Goal: Information Seeking & Learning: Learn about a topic

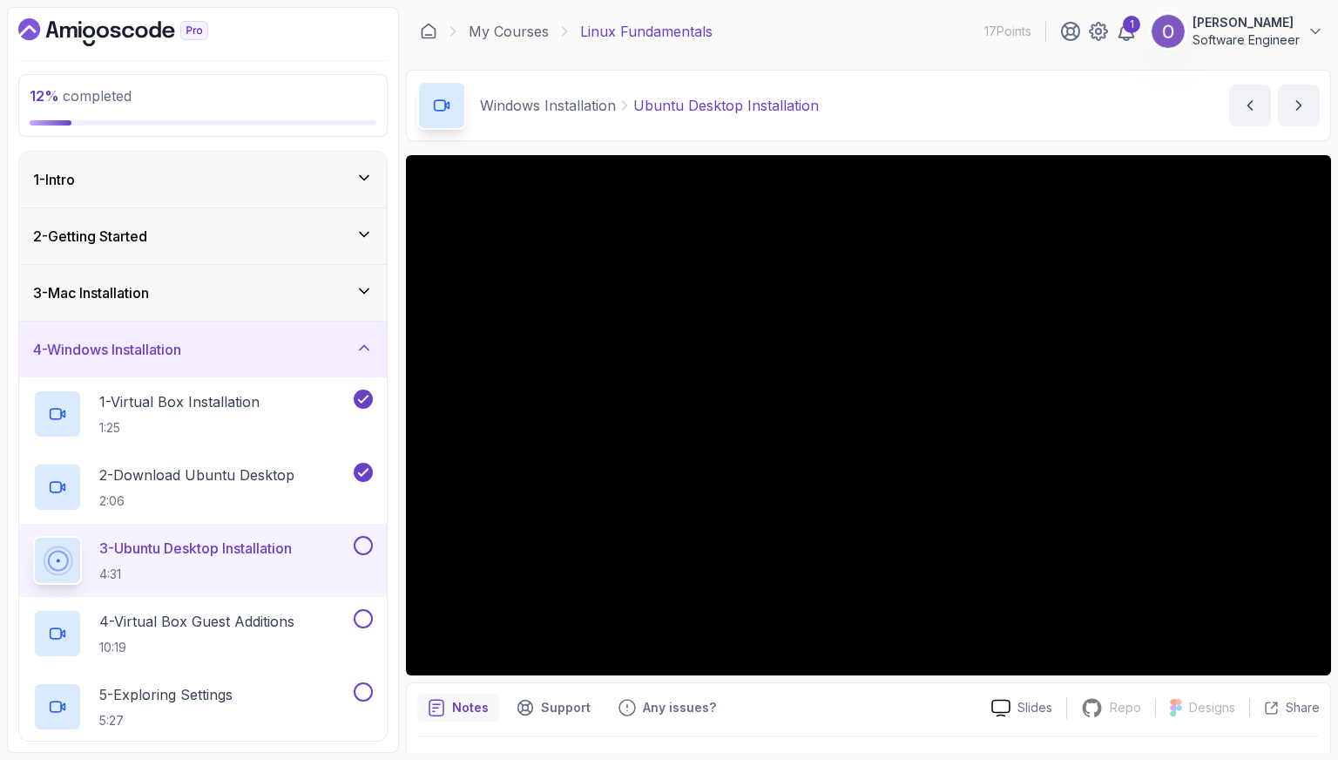
click at [215, 555] on p "3 - Ubuntu Desktop Installation" at bounding box center [195, 548] width 193 height 21
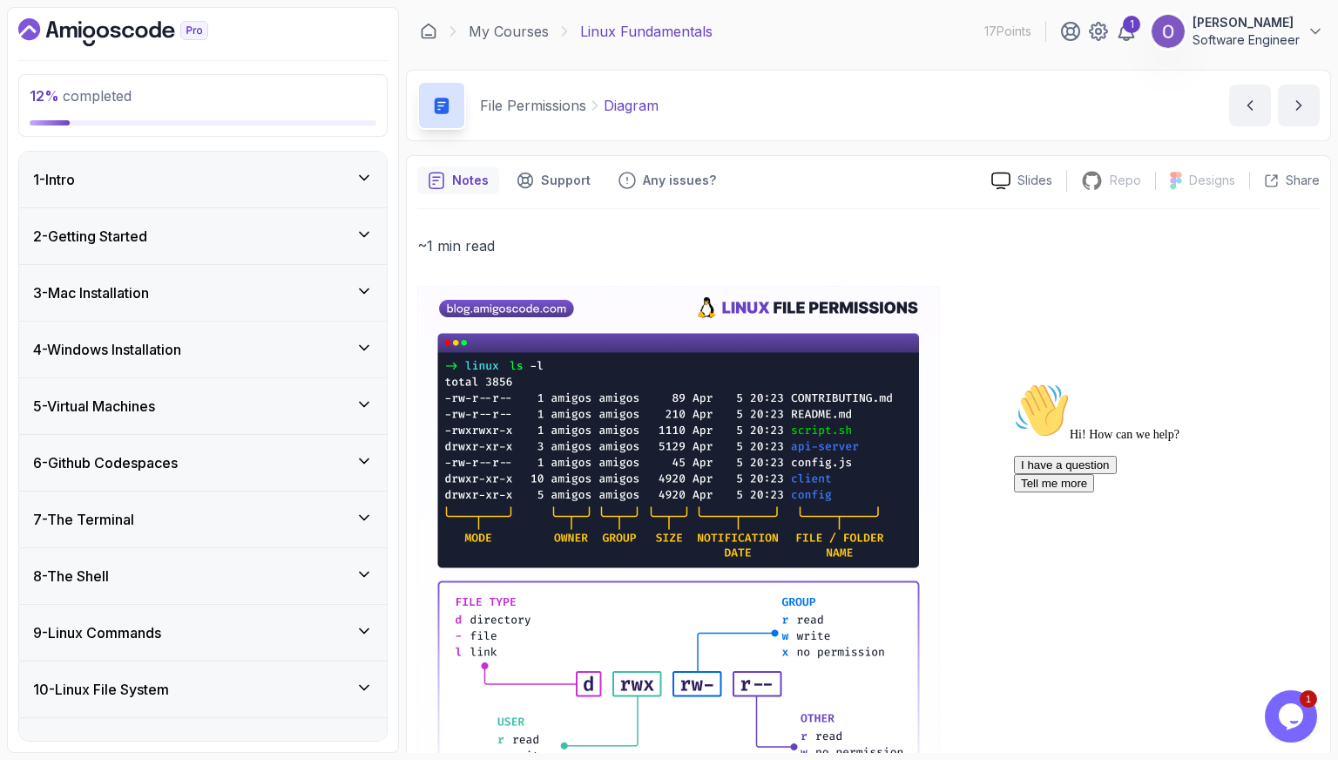
click at [322, 227] on div "2 - Getting Started" at bounding box center [203, 236] width 340 height 21
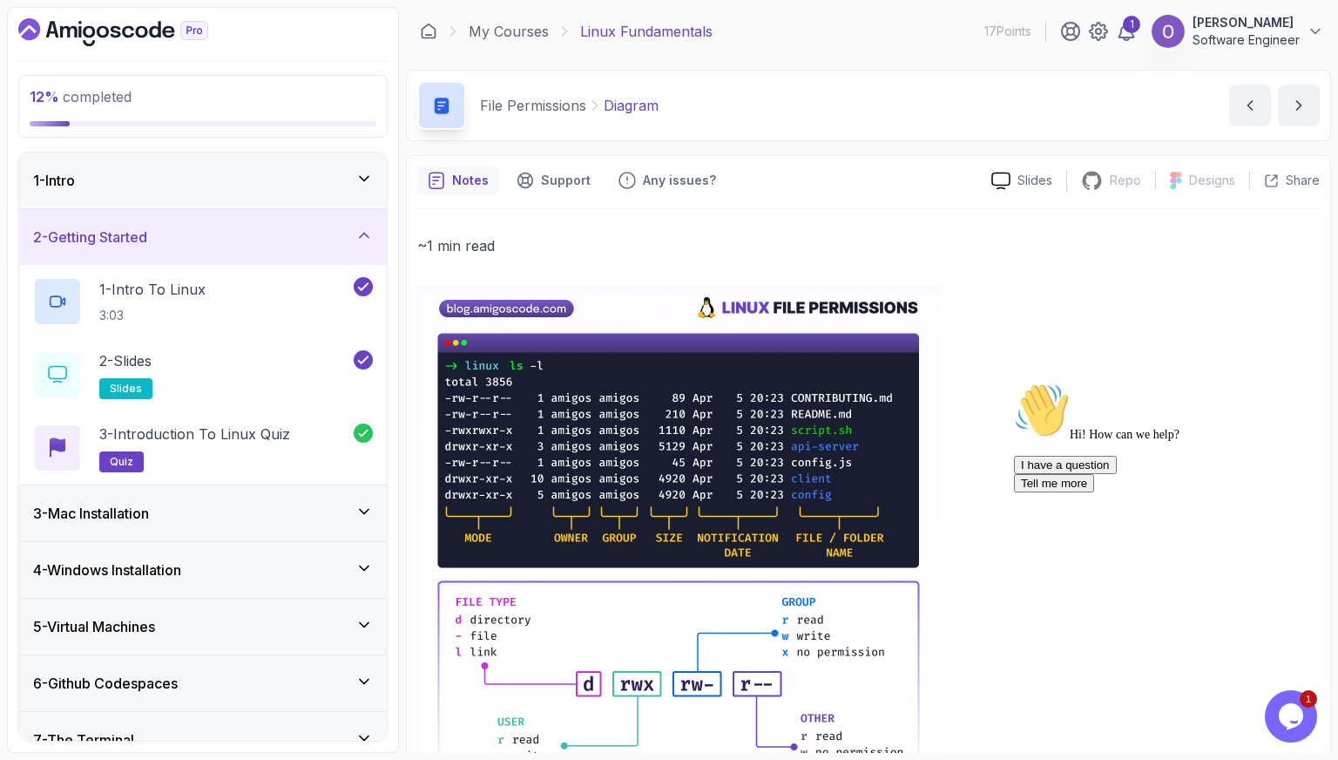
click at [322, 227] on div "2 - Getting Started" at bounding box center [203, 237] width 340 height 21
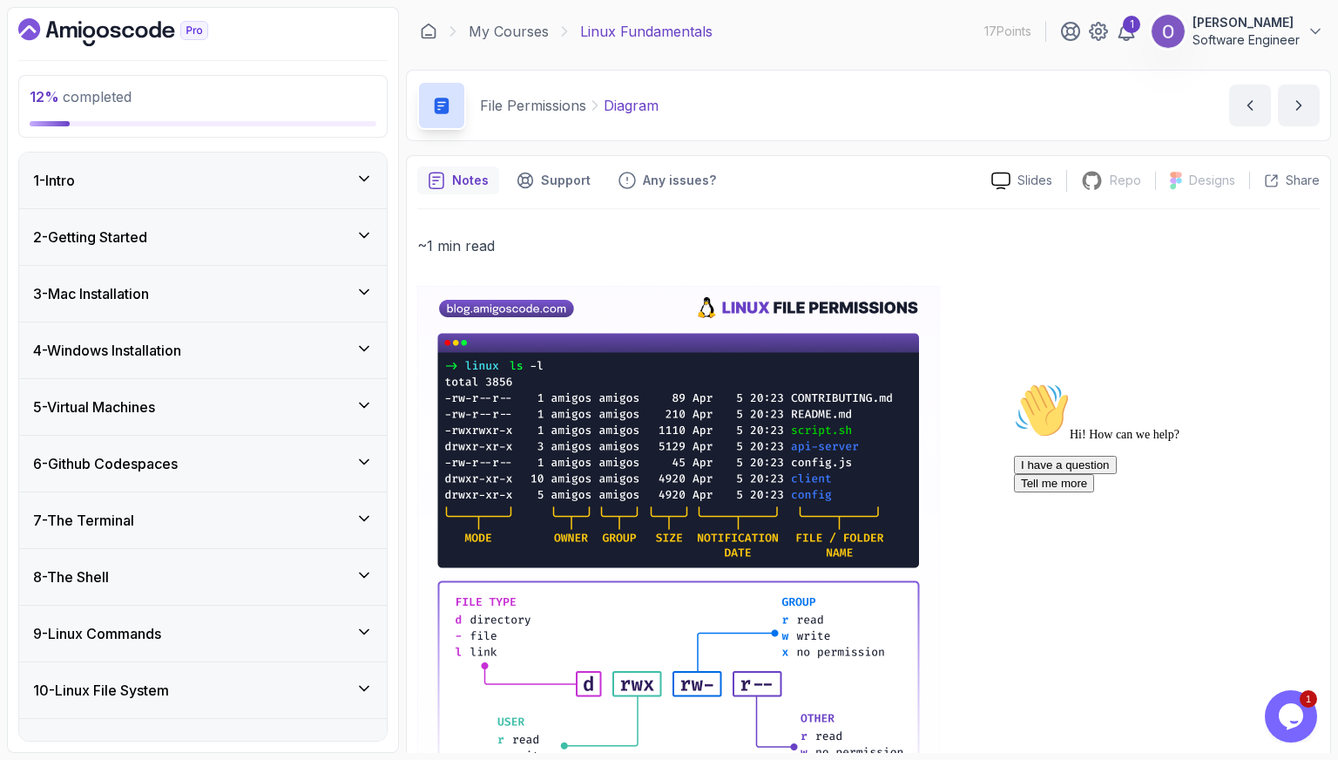
click at [322, 245] on div "2 - Getting Started" at bounding box center [203, 237] width 340 height 21
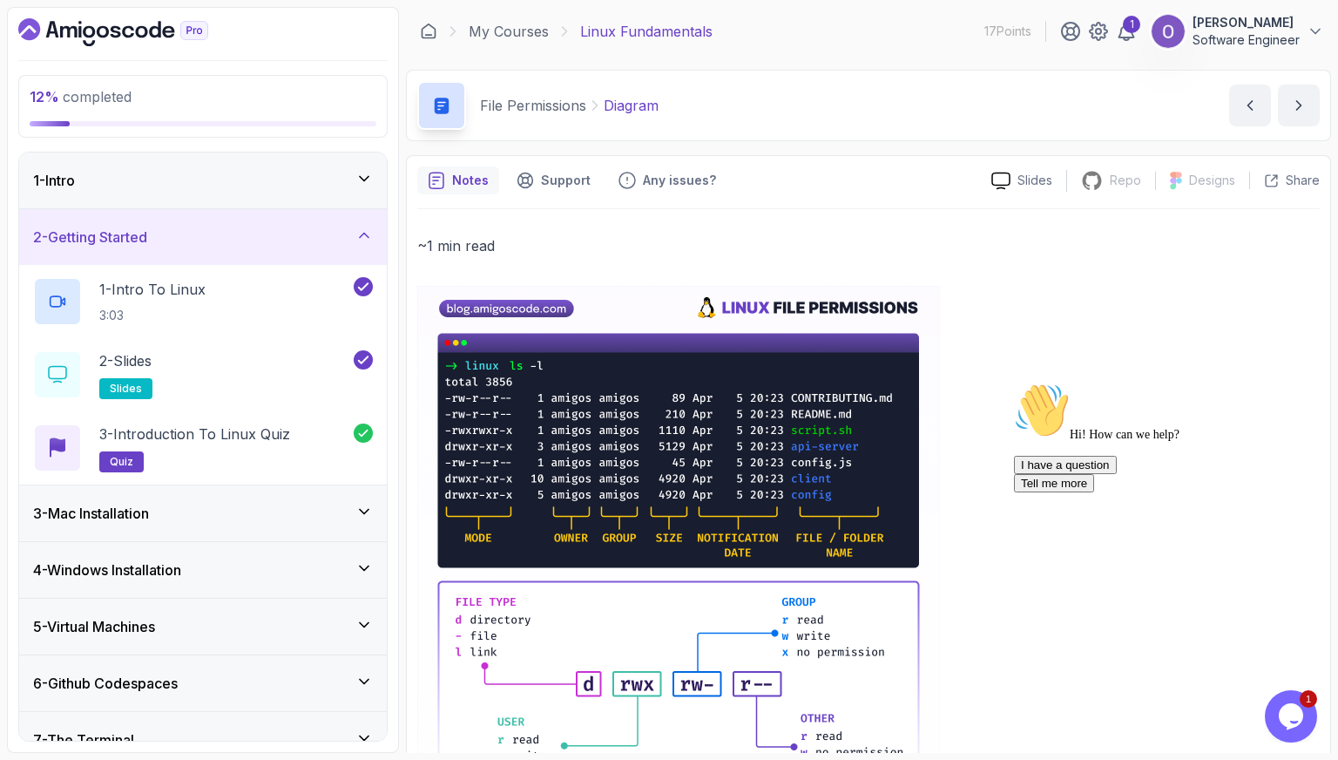
click at [322, 245] on div "2 - Getting Started" at bounding box center [203, 237] width 340 height 21
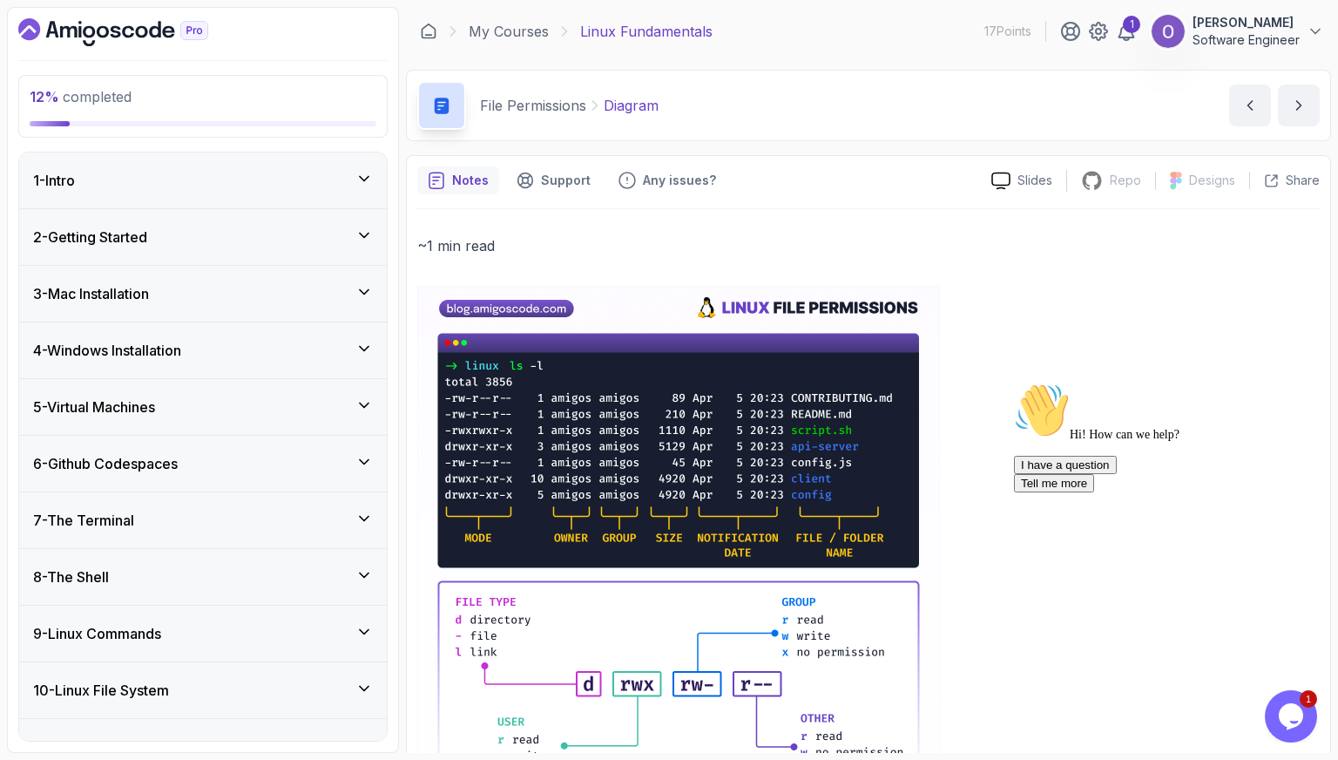
drag, startPoint x: 314, startPoint y: 335, endPoint x: 302, endPoint y: 337, distance: 11.6
click at [314, 335] on div "4 - Windows Installation" at bounding box center [203, 350] width 368 height 56
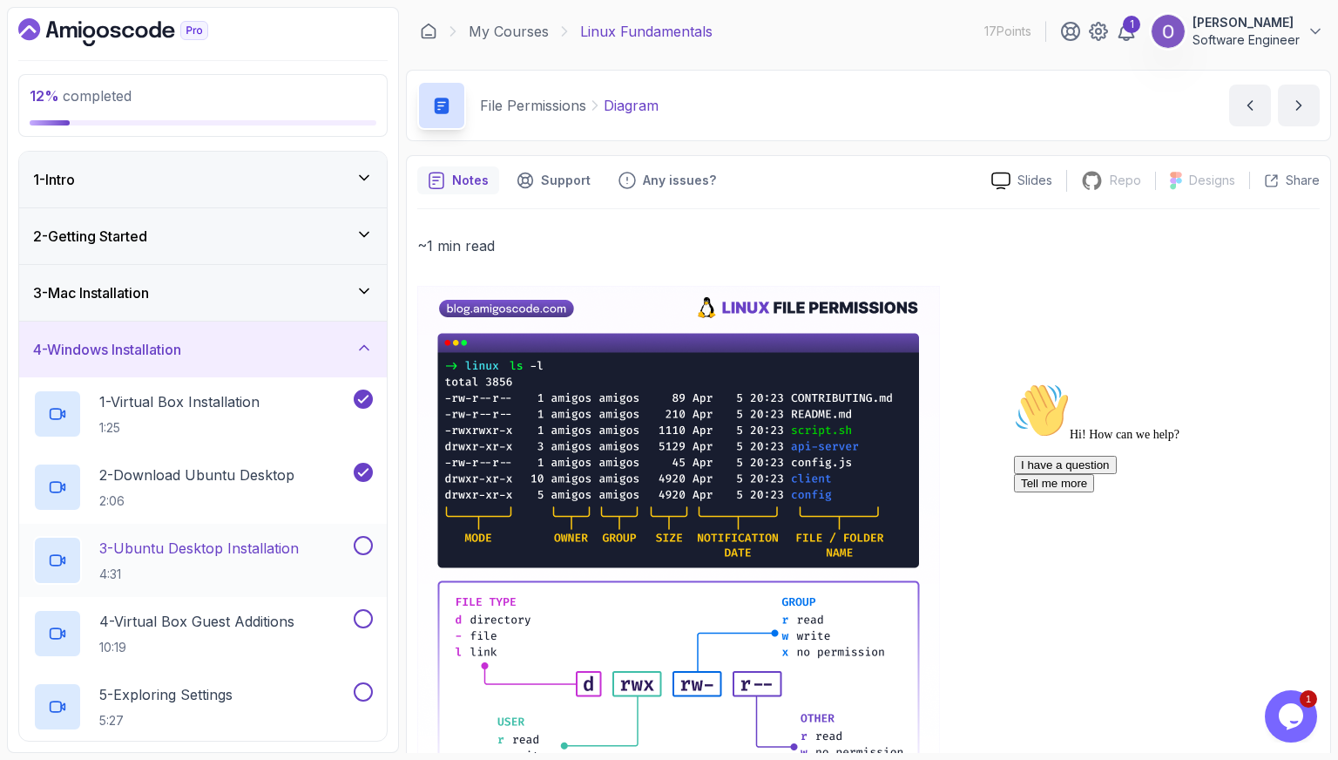
click at [327, 537] on div "3 - Ubuntu Desktop Installation 4:31" at bounding box center [191, 560] width 317 height 49
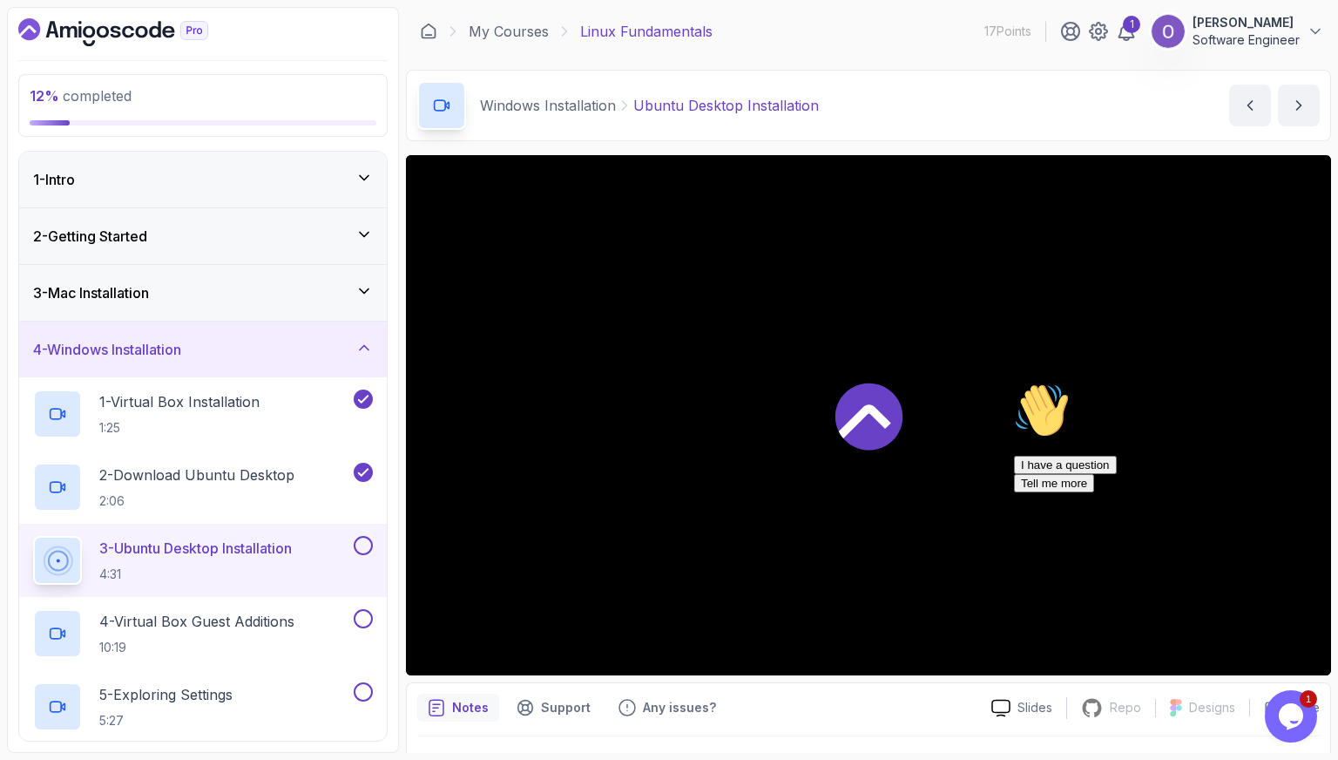
click at [1296, 383] on div at bounding box center [1171, 383] width 314 height 0
click at [1014, 383] on icon "Chat attention grabber" at bounding box center [1014, 383] width 0 height 0
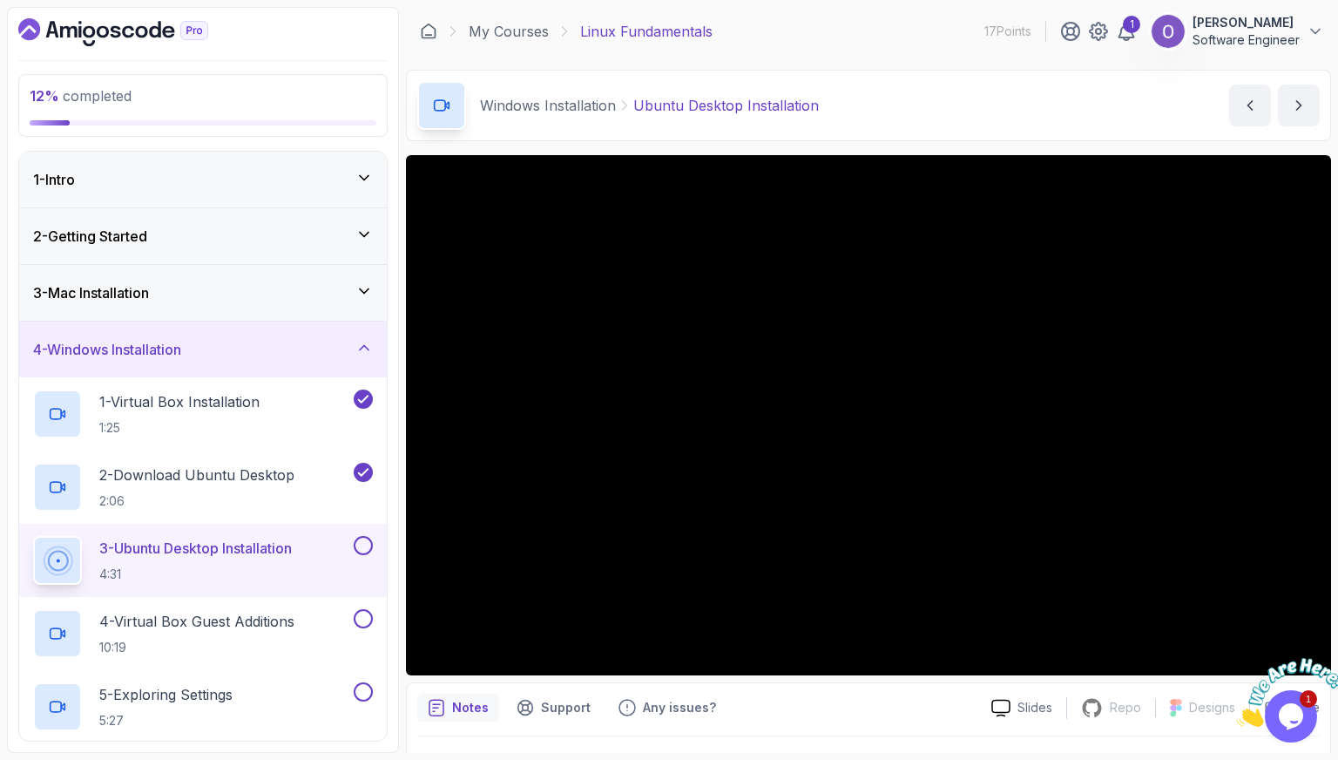
click at [885, 121] on div "Windows Installation Ubuntu Desktop Installation Ubuntu Desktop Installation by…" at bounding box center [868, 105] width 925 height 71
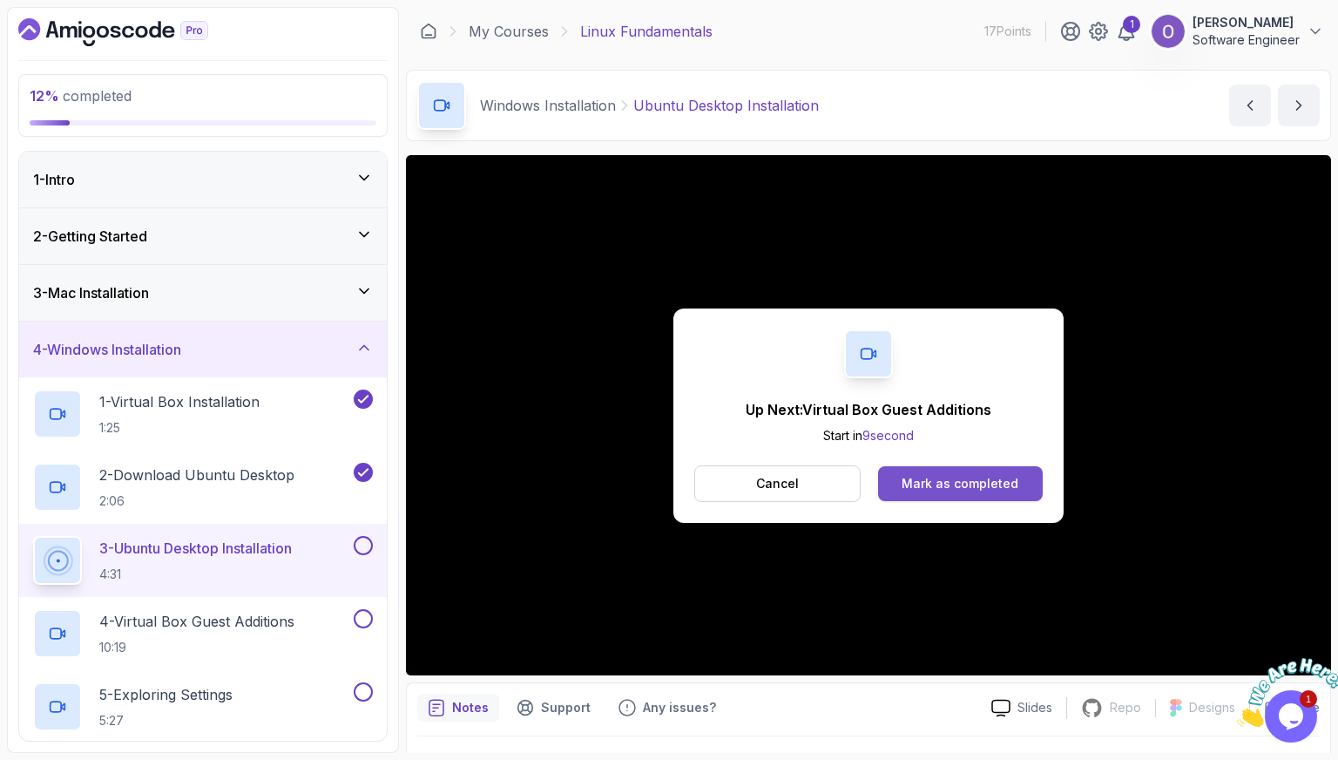
click at [1007, 477] on div "Mark as completed" at bounding box center [960, 483] width 117 height 17
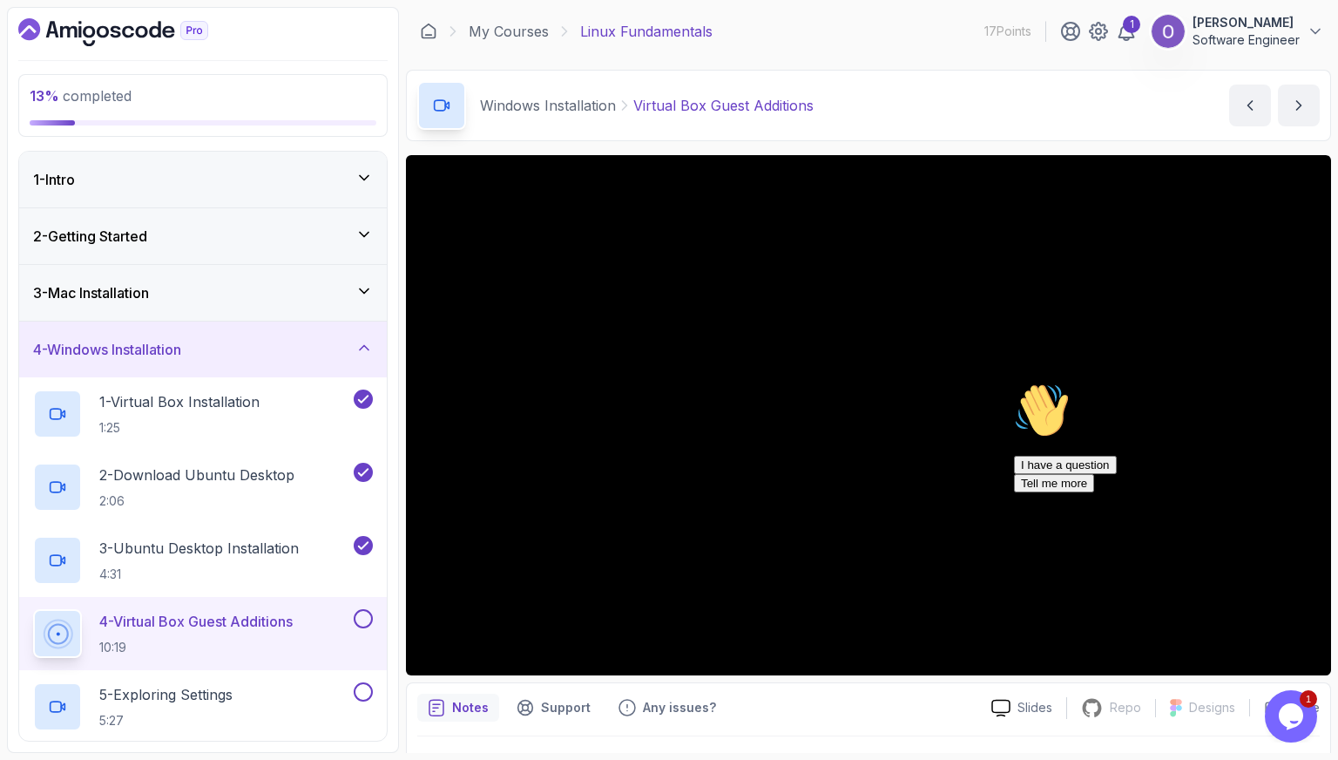
click at [1098, 416] on div "Hi! How can we help? I have a question Tell me more" at bounding box center [1171, 438] width 314 height 110
click at [1014, 383] on icon "Chat attention grabber" at bounding box center [1014, 383] width 0 height 0
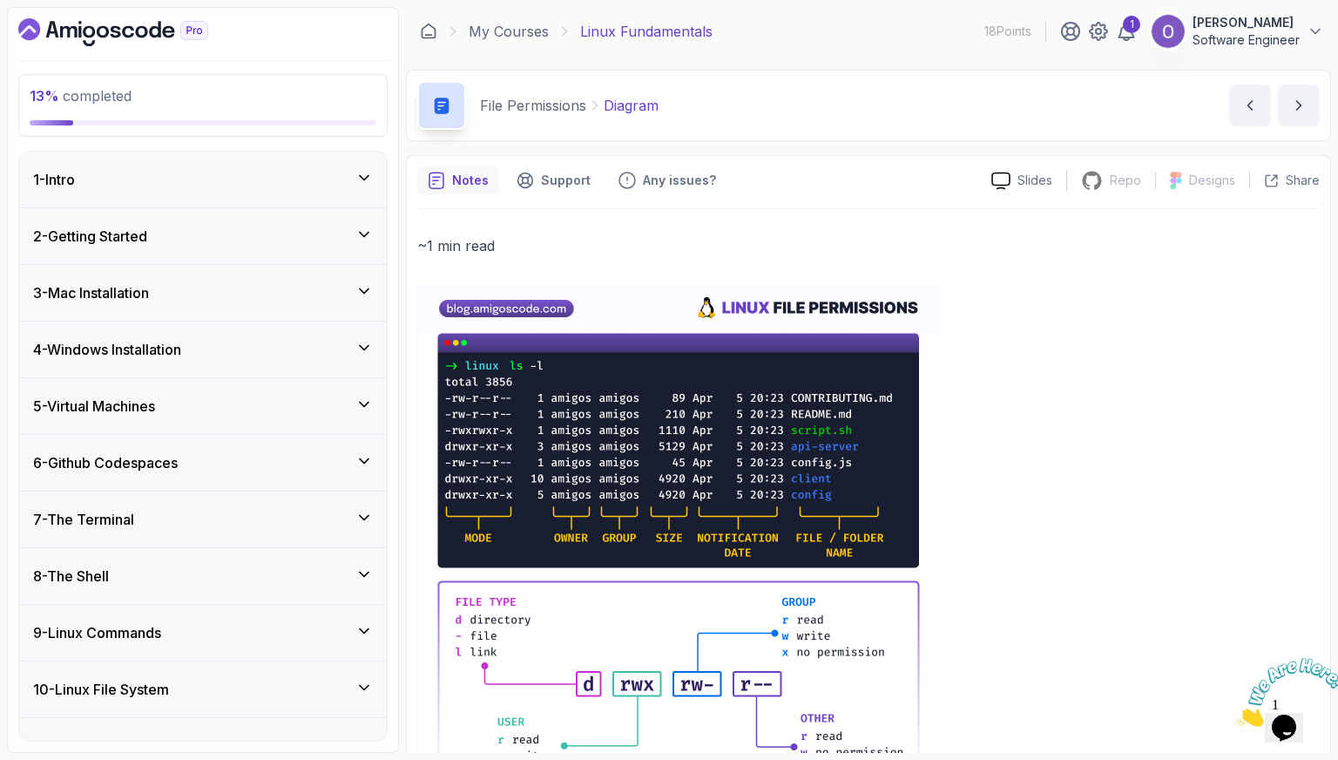
click at [266, 342] on div "4 - Windows Installation" at bounding box center [203, 349] width 340 height 21
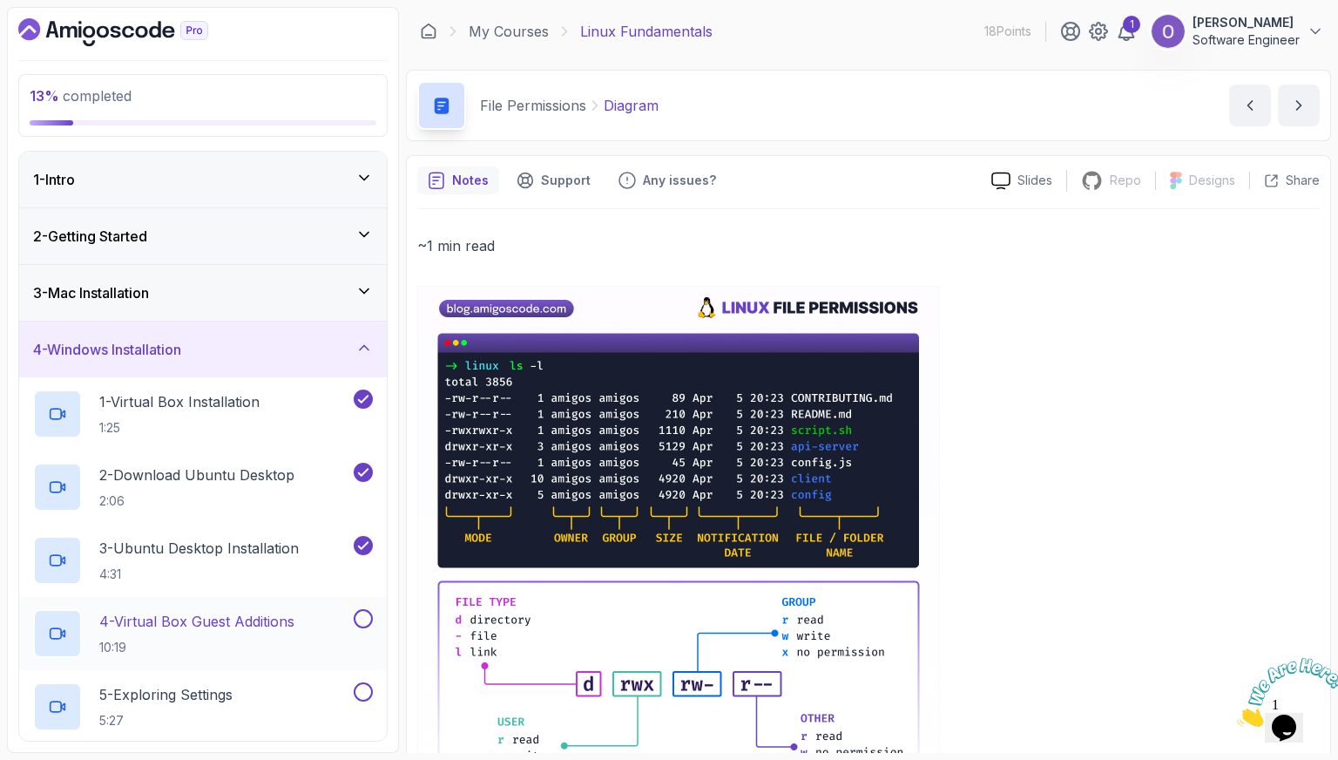
click at [262, 611] on p "4 - Virtual Box Guest Additions" at bounding box center [196, 621] width 195 height 21
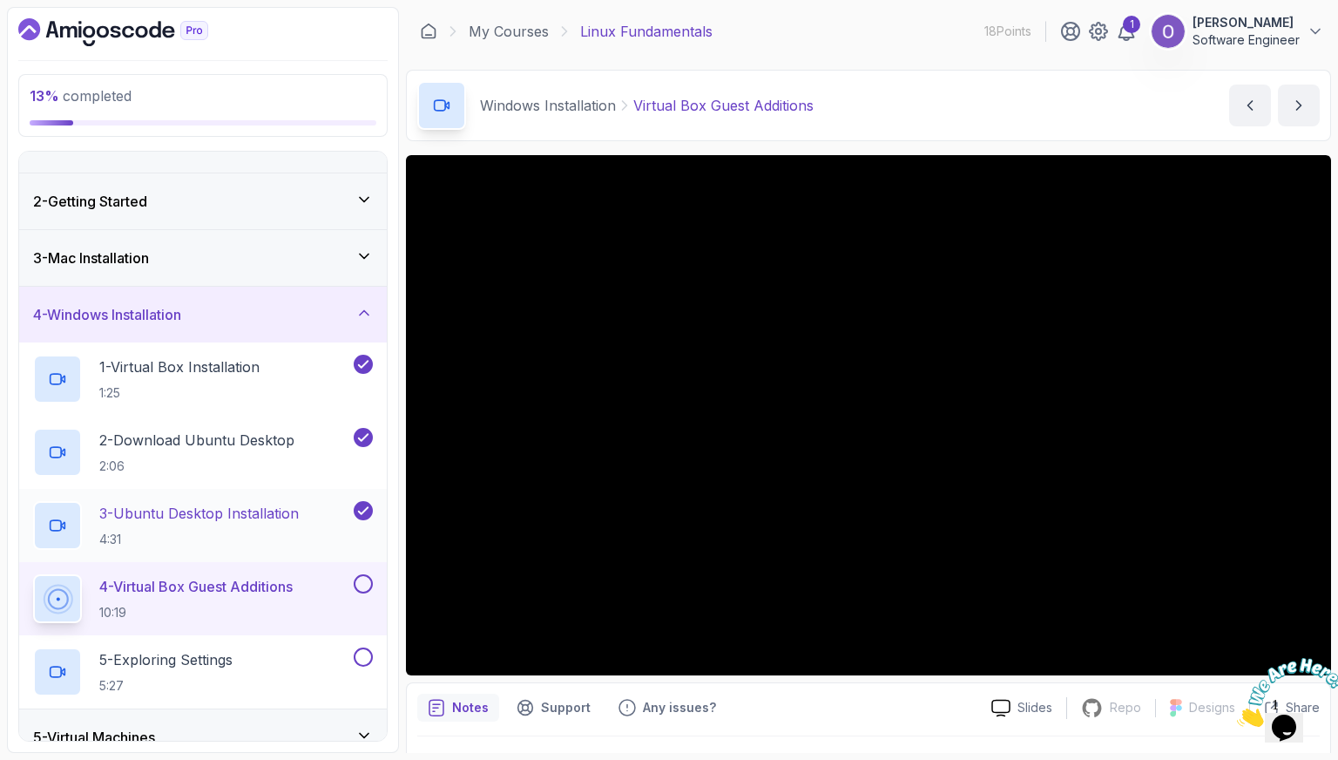
scroll to position [87, 0]
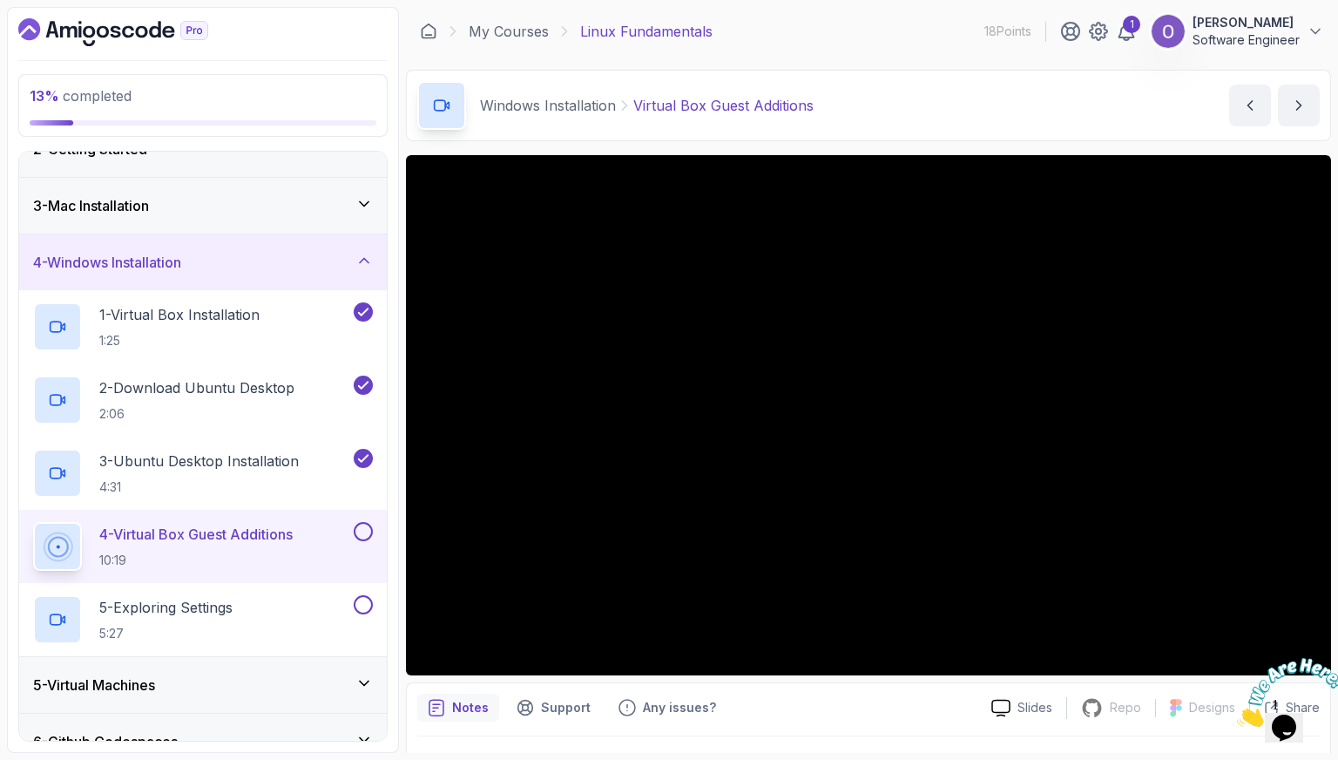
click at [365, 531] on button at bounding box center [363, 531] width 19 height 19
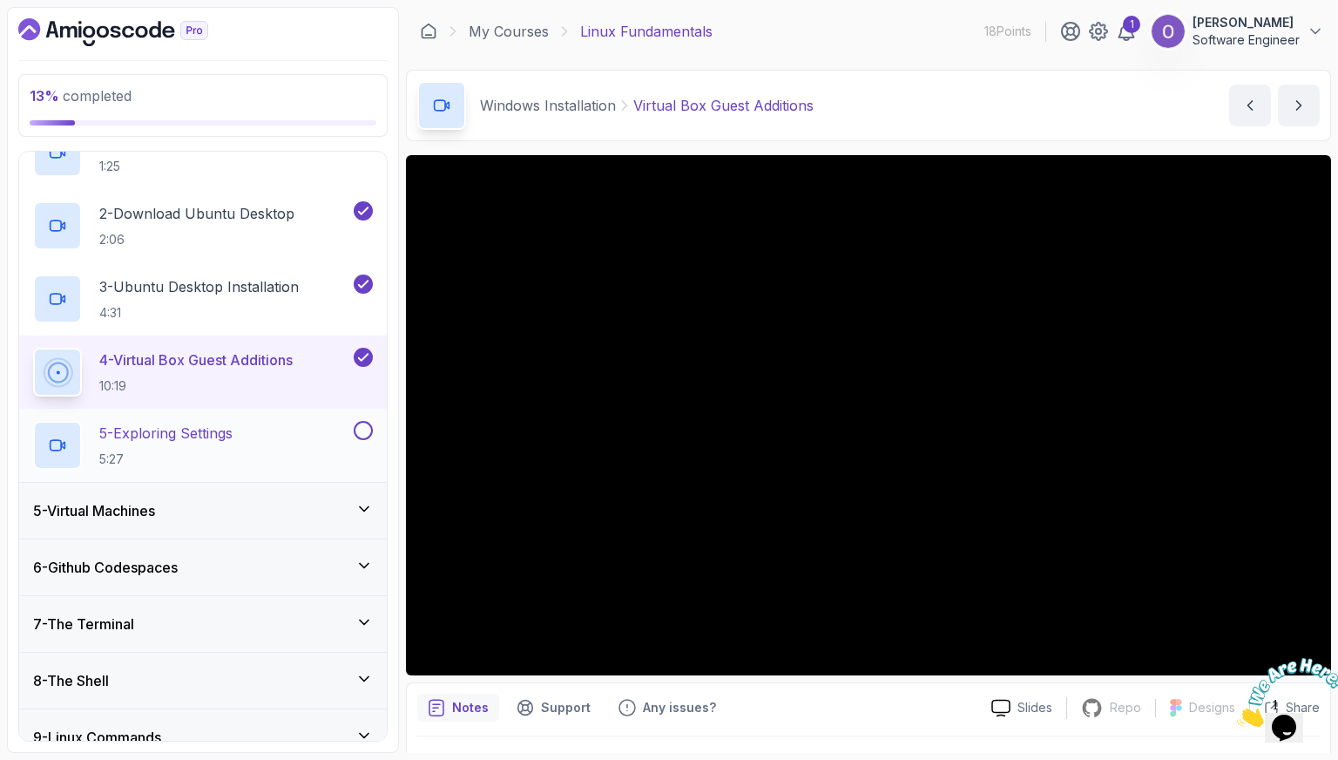
click at [217, 417] on div "5 - Exploring Settings 5:27" at bounding box center [203, 445] width 368 height 73
click at [211, 437] on p "5 - Exploring Settings" at bounding box center [165, 433] width 133 height 21
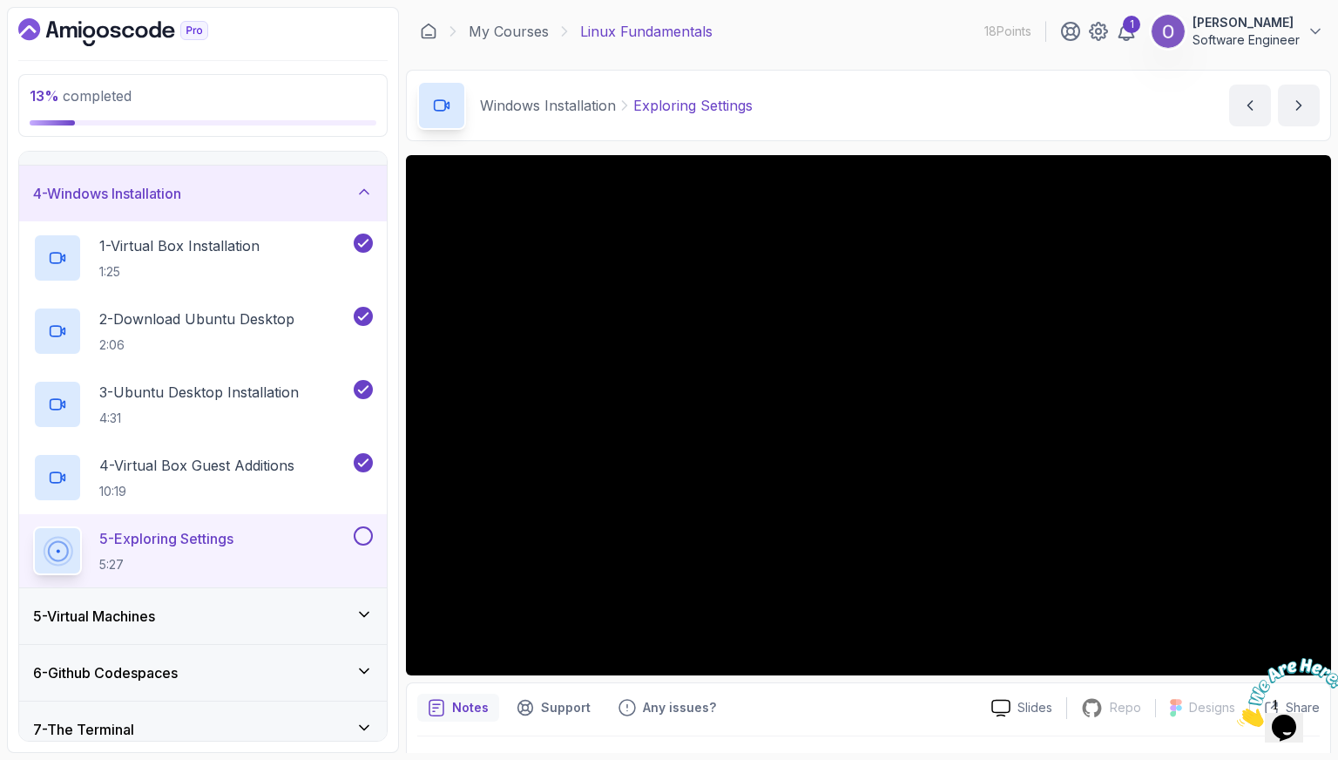
scroll to position [99, 0]
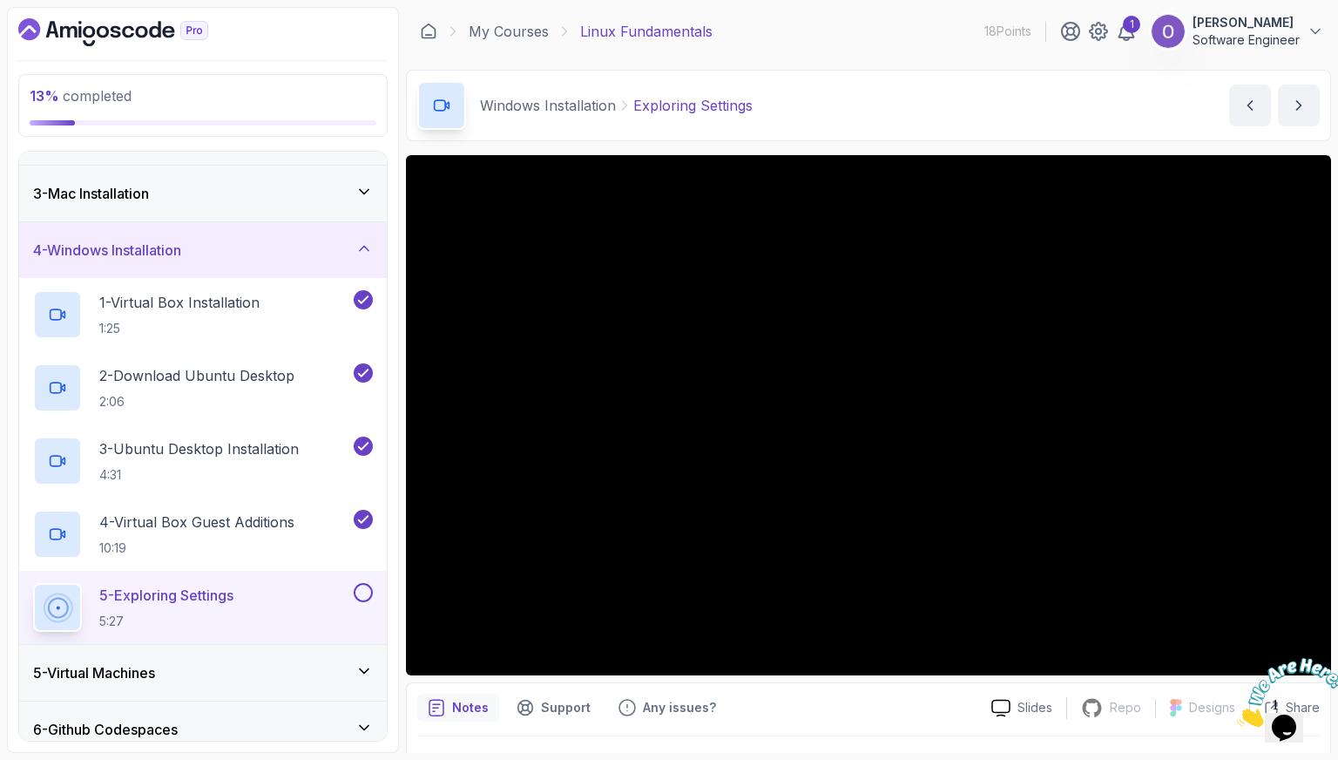
click at [328, 243] on div "4 - Windows Installation" at bounding box center [203, 250] width 340 height 21
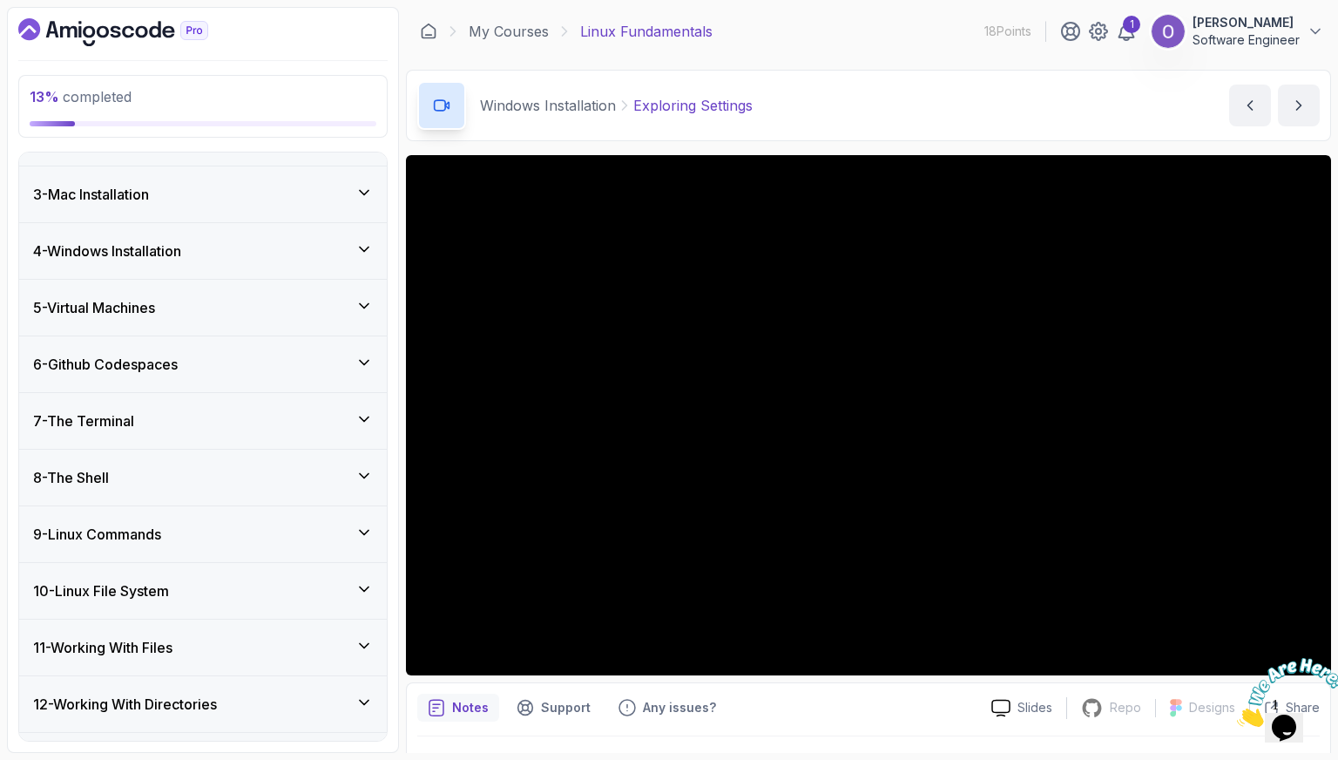
click at [1317, 658] on div at bounding box center [1284, 692] width 94 height 69
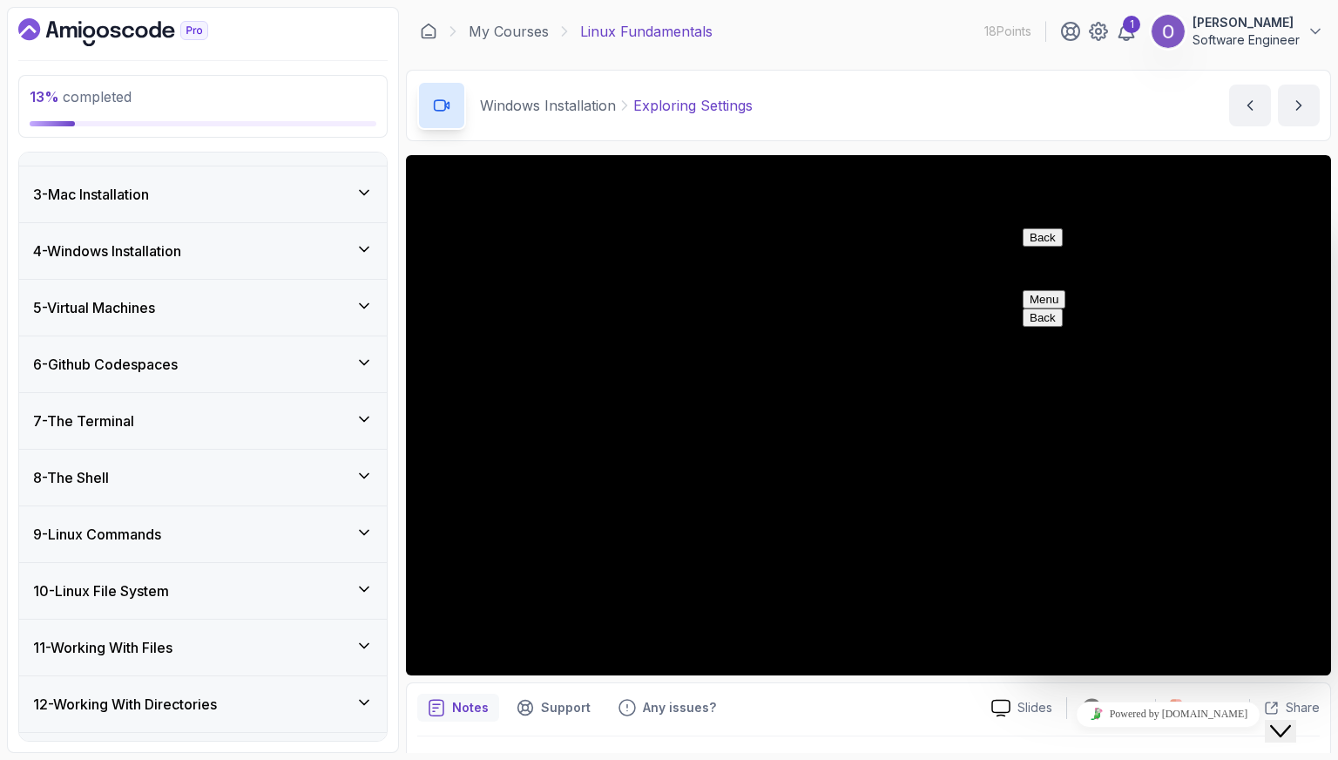
click at [830, 738] on div at bounding box center [868, 760] width 903 height 49
click at [1296, 720] on button "Close Chat This icon closes the chat window." at bounding box center [1280, 731] width 31 height 23
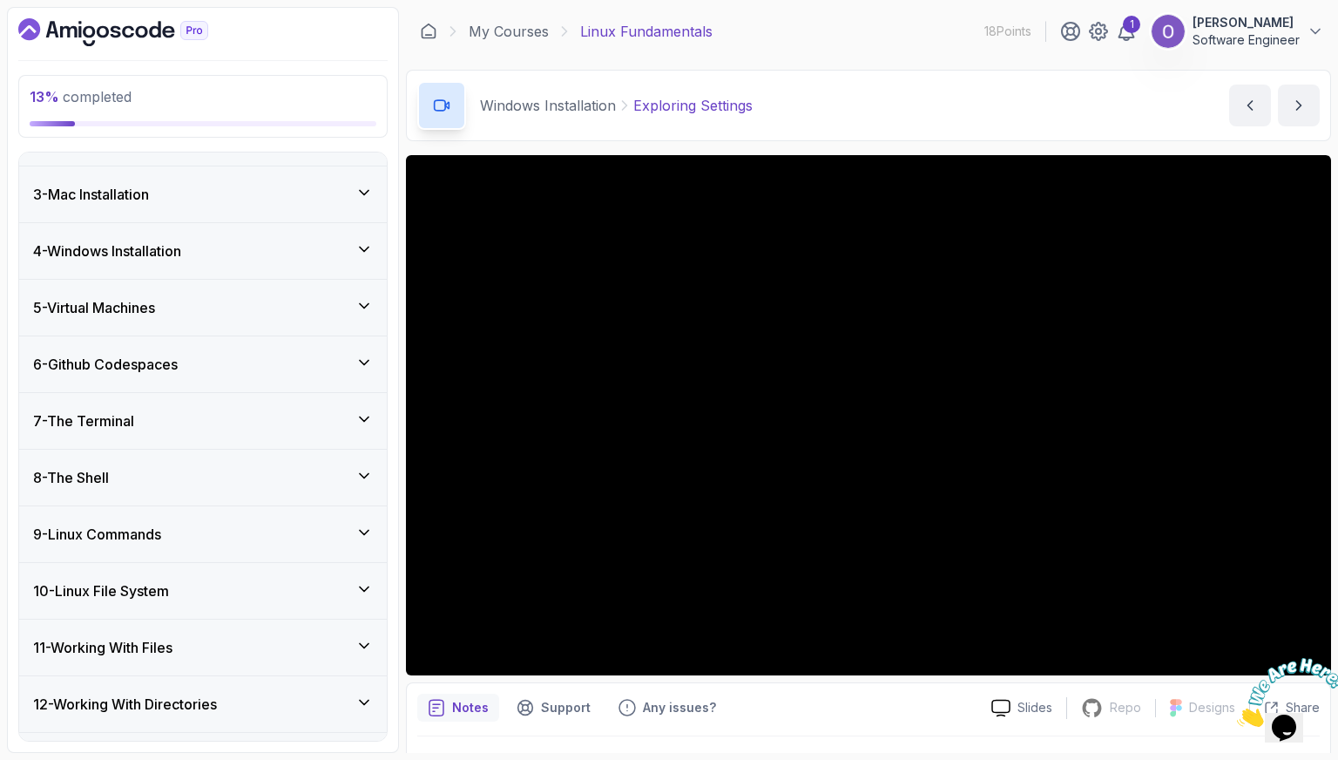
click at [1308, 658] on div at bounding box center [1284, 692] width 94 height 69
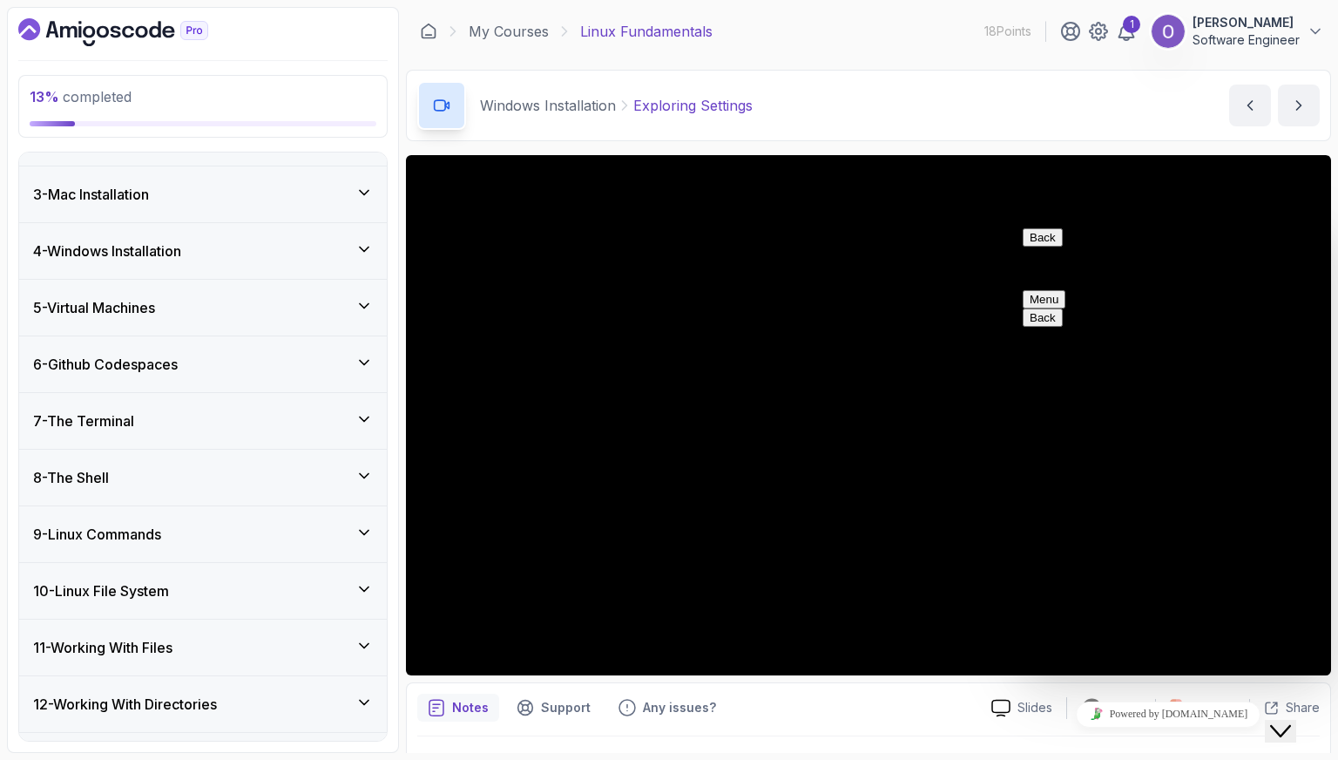
drag, startPoint x: 1287, startPoint y: 719, endPoint x: 1343, endPoint y: 709, distance: 56.6
click at [1287, 721] on icon "Close Chat This icon closes the chat window." at bounding box center [1280, 731] width 21 height 21
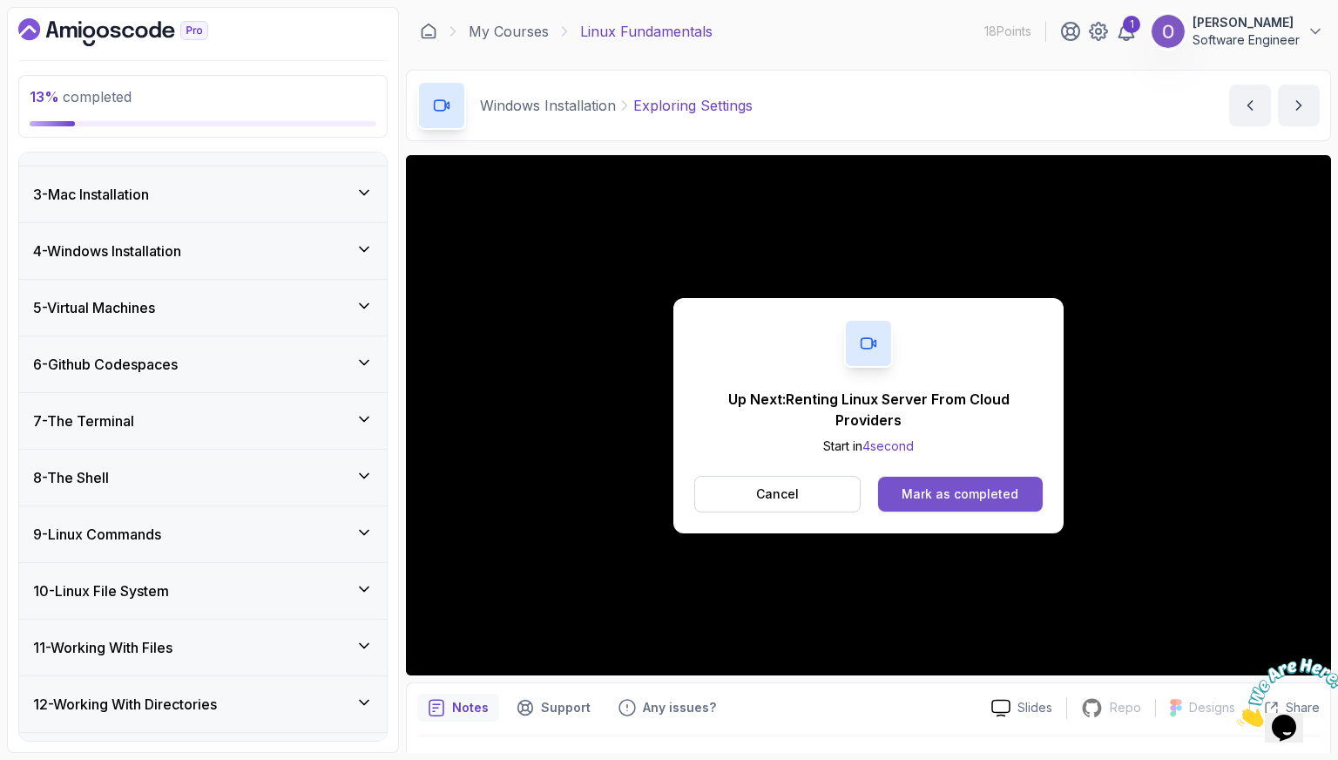
click at [899, 496] on button "Mark as completed" at bounding box center [960, 494] width 165 height 35
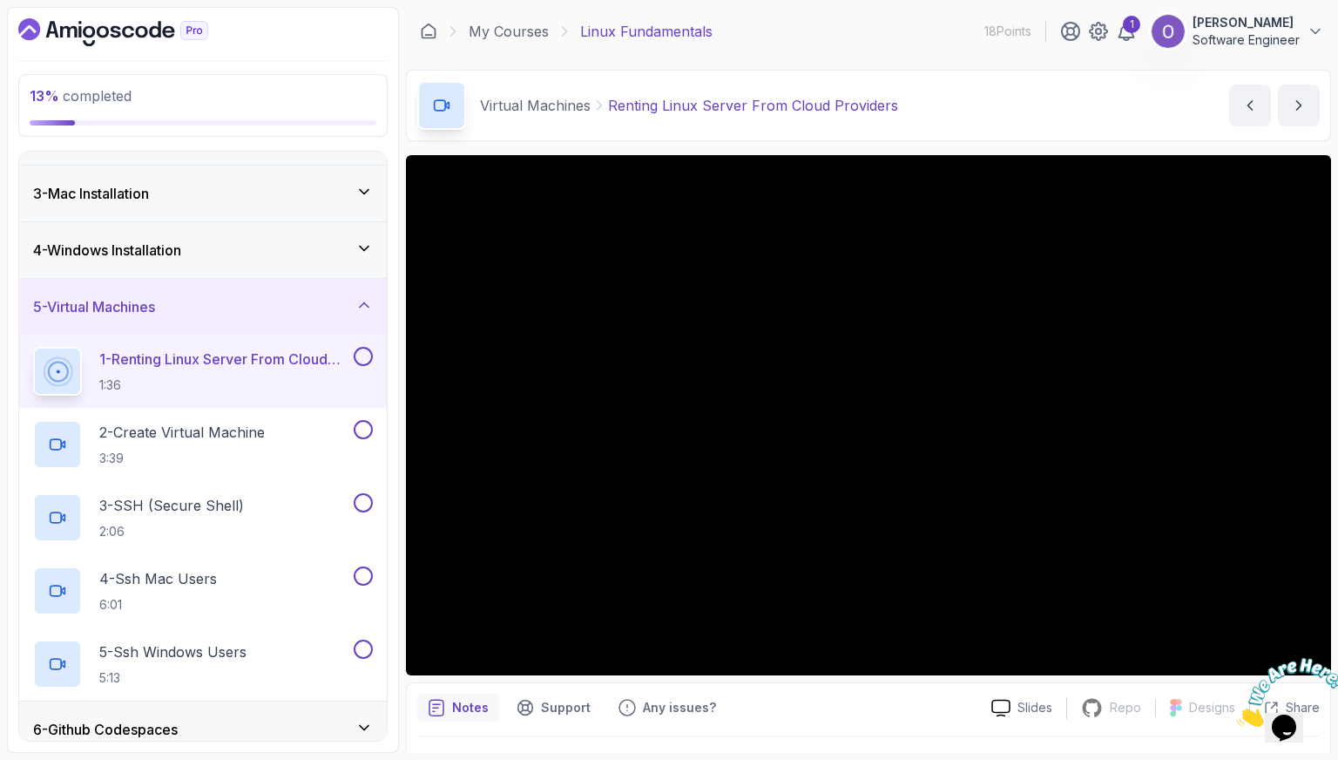
click at [279, 240] on div "4 - Windows Installation" at bounding box center [203, 250] width 340 height 21
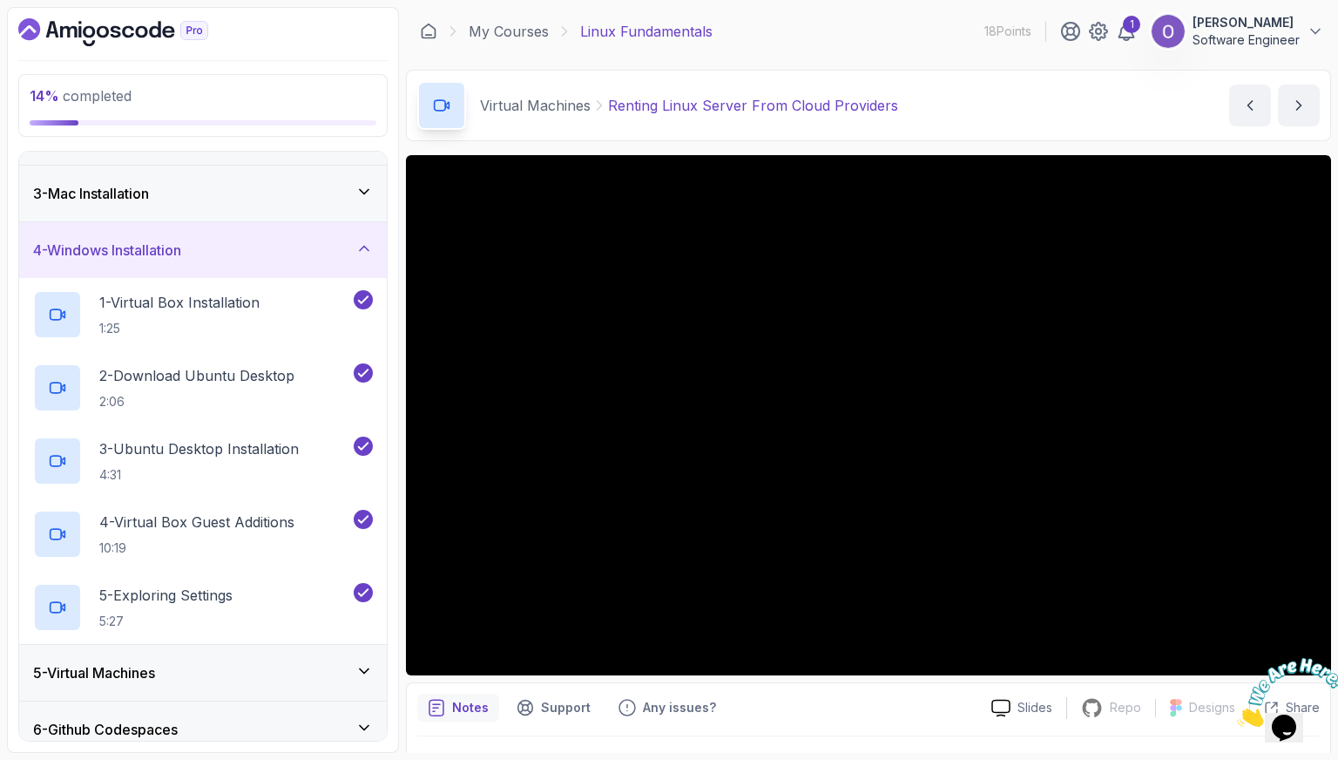
click at [287, 241] on div "4 - Windows Installation" at bounding box center [203, 250] width 340 height 21
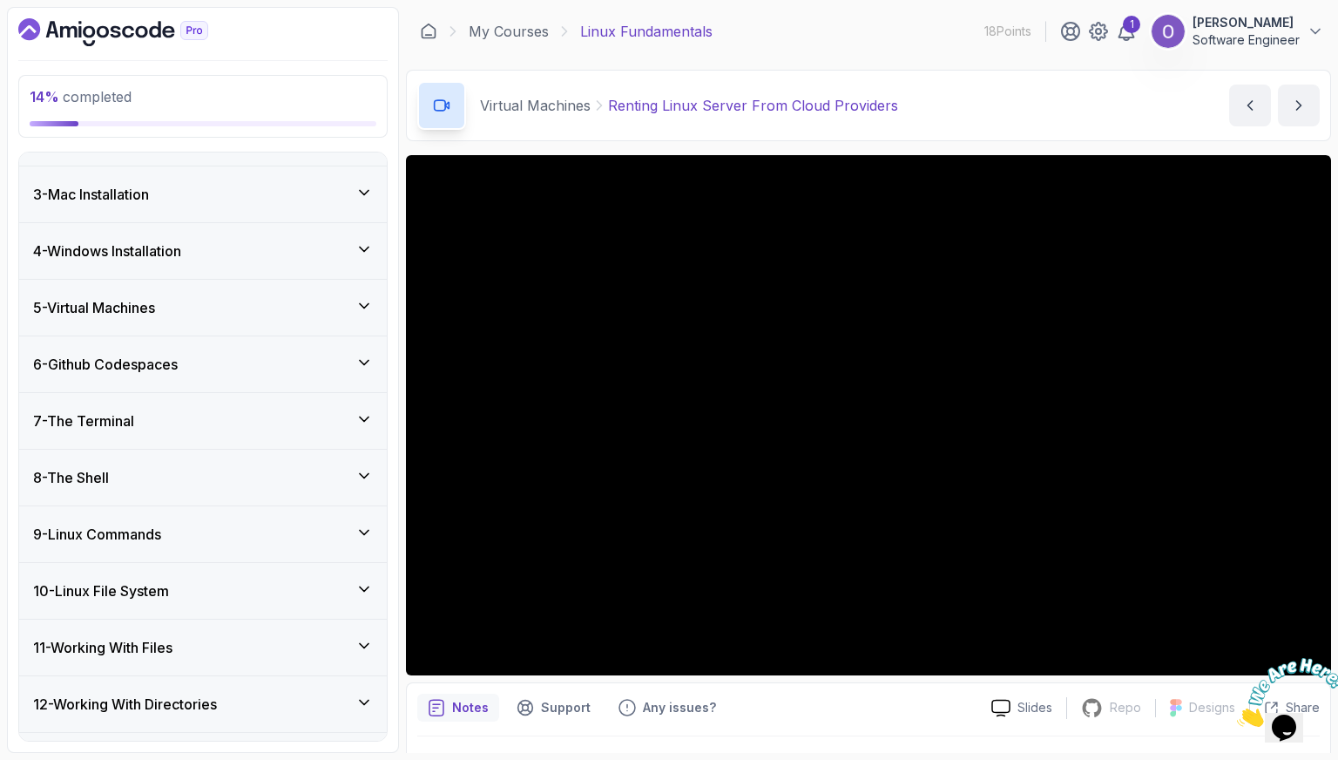
click at [1310, 651] on iframe "To enrich screen reader interactions, please activate Accessibility in Grammarl…" at bounding box center [1284, 692] width 108 height 83
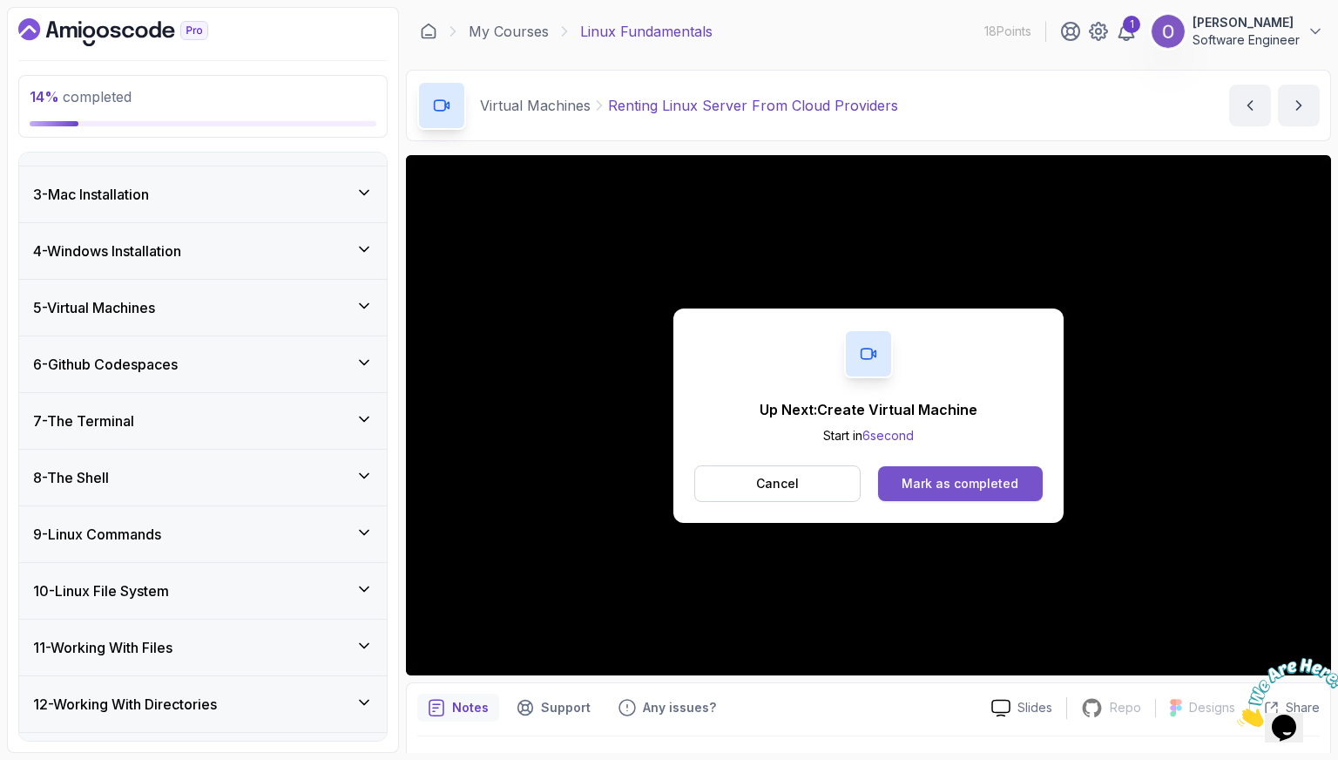
click at [1011, 472] on button "Mark as completed" at bounding box center [960, 483] width 165 height 35
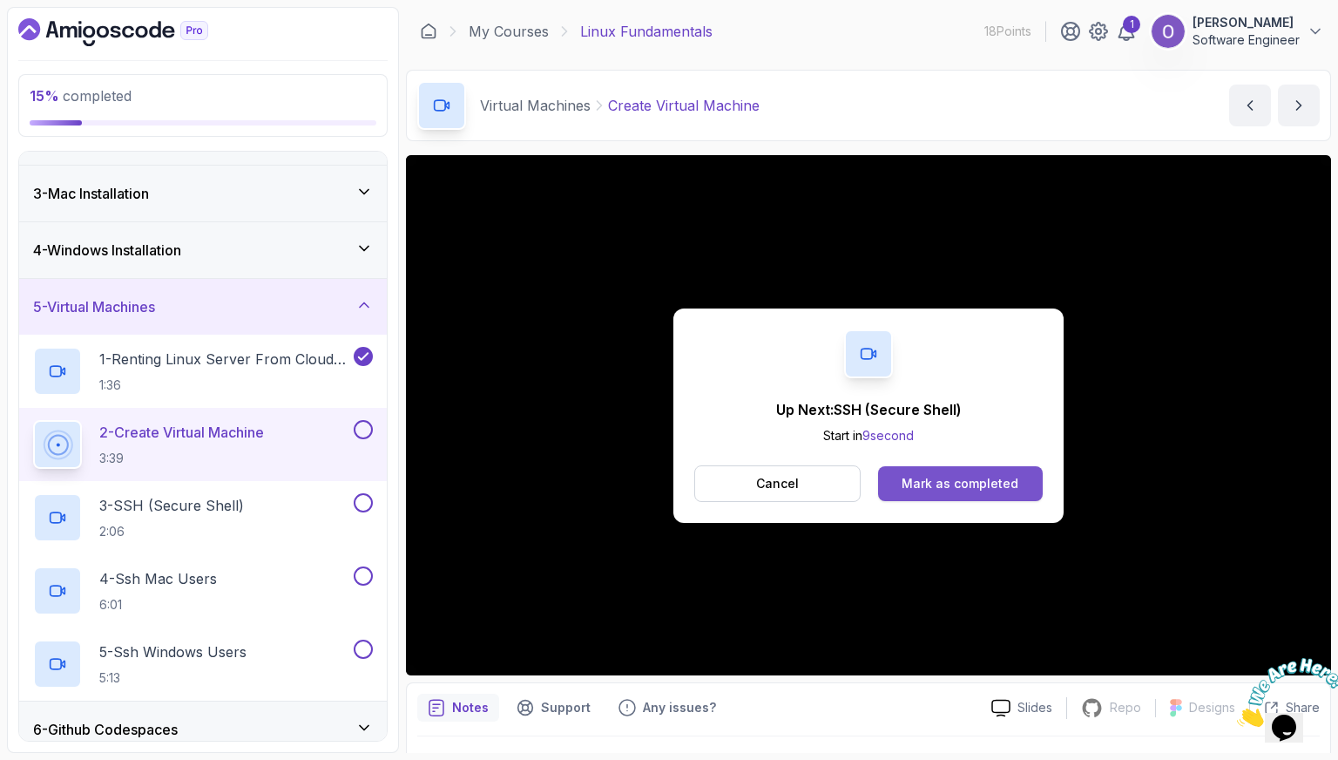
click at [970, 478] on div "Mark as completed" at bounding box center [960, 483] width 117 height 17
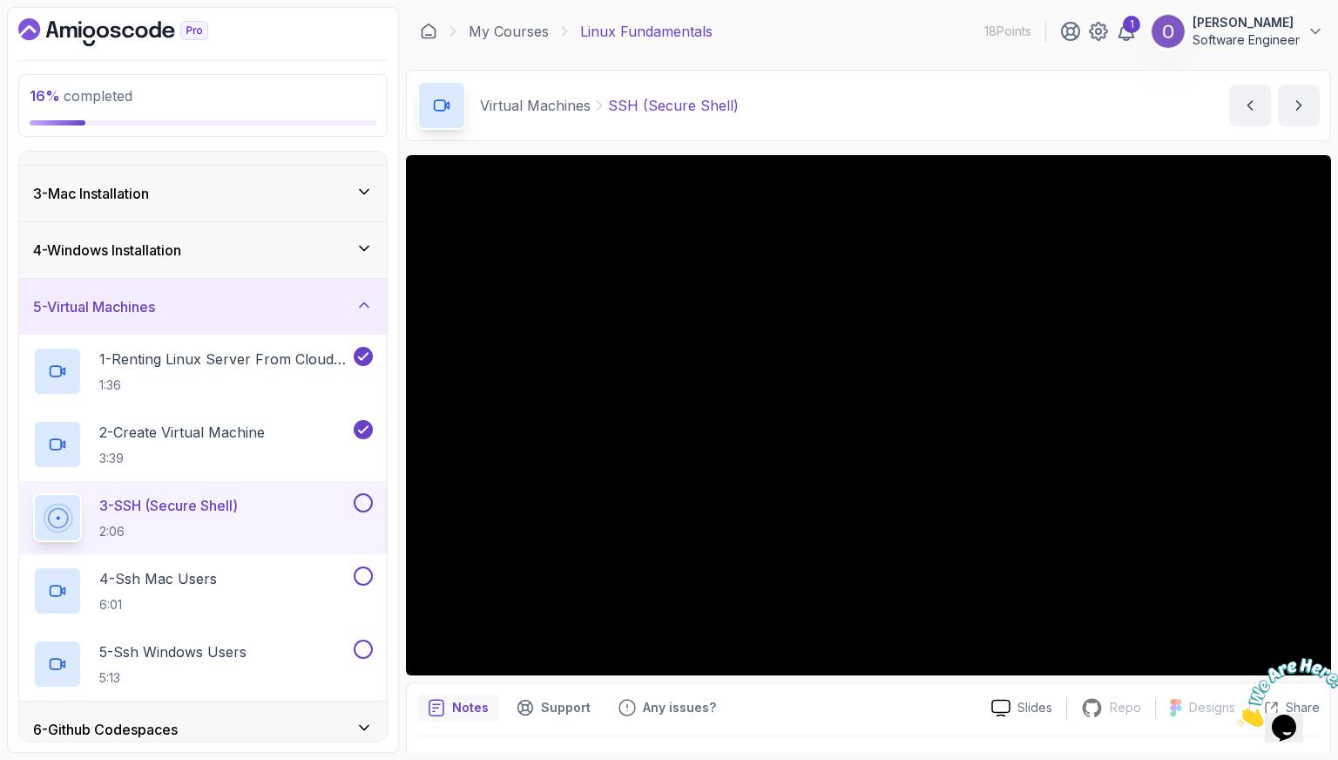
click at [367, 503] on button at bounding box center [363, 502] width 19 height 19
click at [359, 572] on button at bounding box center [363, 575] width 19 height 19
click at [327, 658] on div "5 - Ssh Windows Users 5:13" at bounding box center [191, 664] width 317 height 49
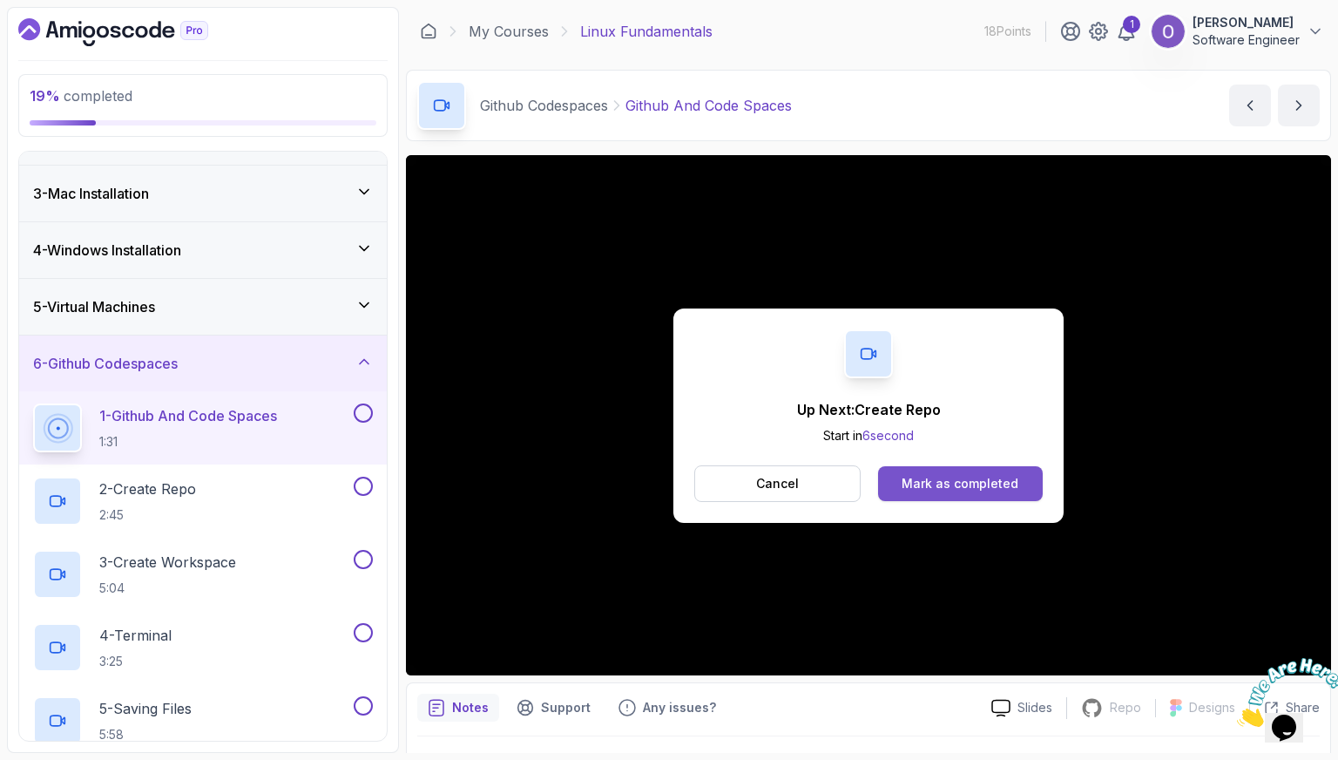
click at [915, 476] on div "Mark as completed" at bounding box center [960, 483] width 117 height 17
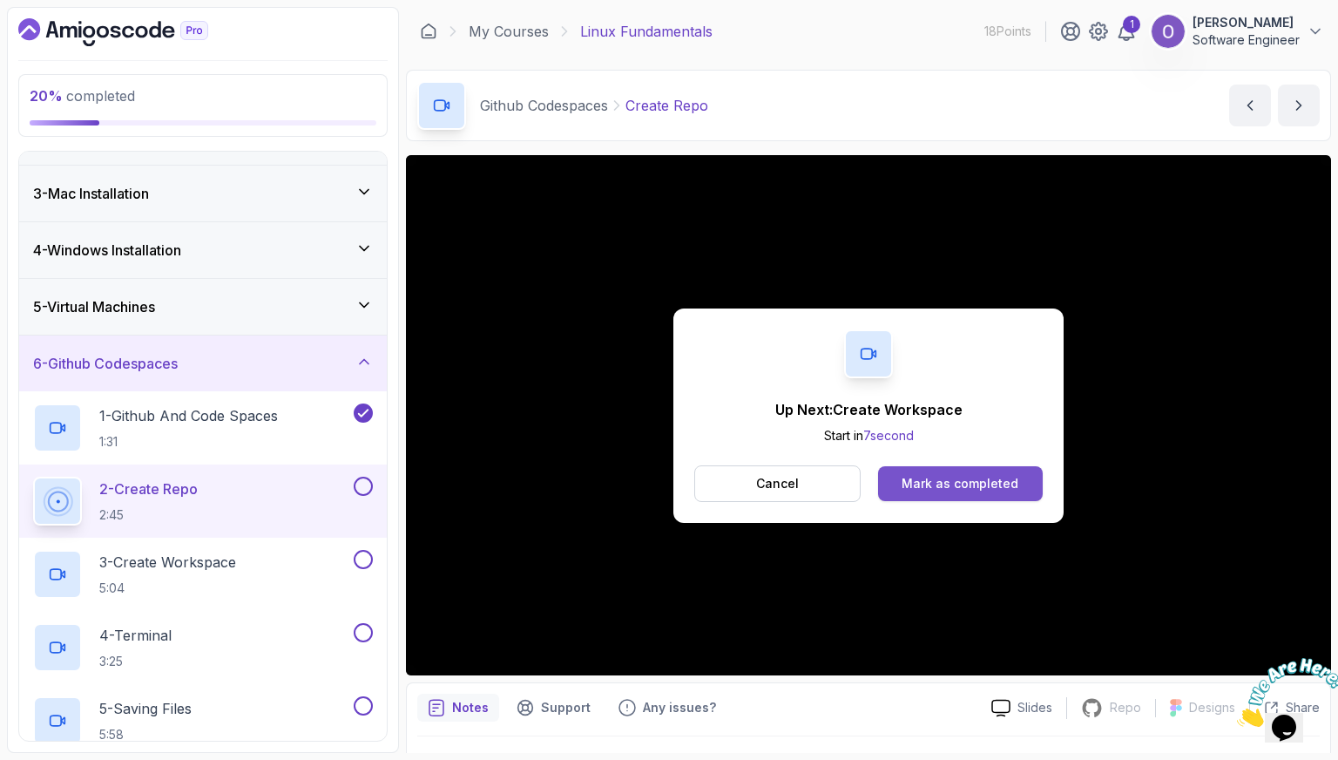
click at [1007, 494] on button "Mark as completed" at bounding box center [960, 483] width 165 height 35
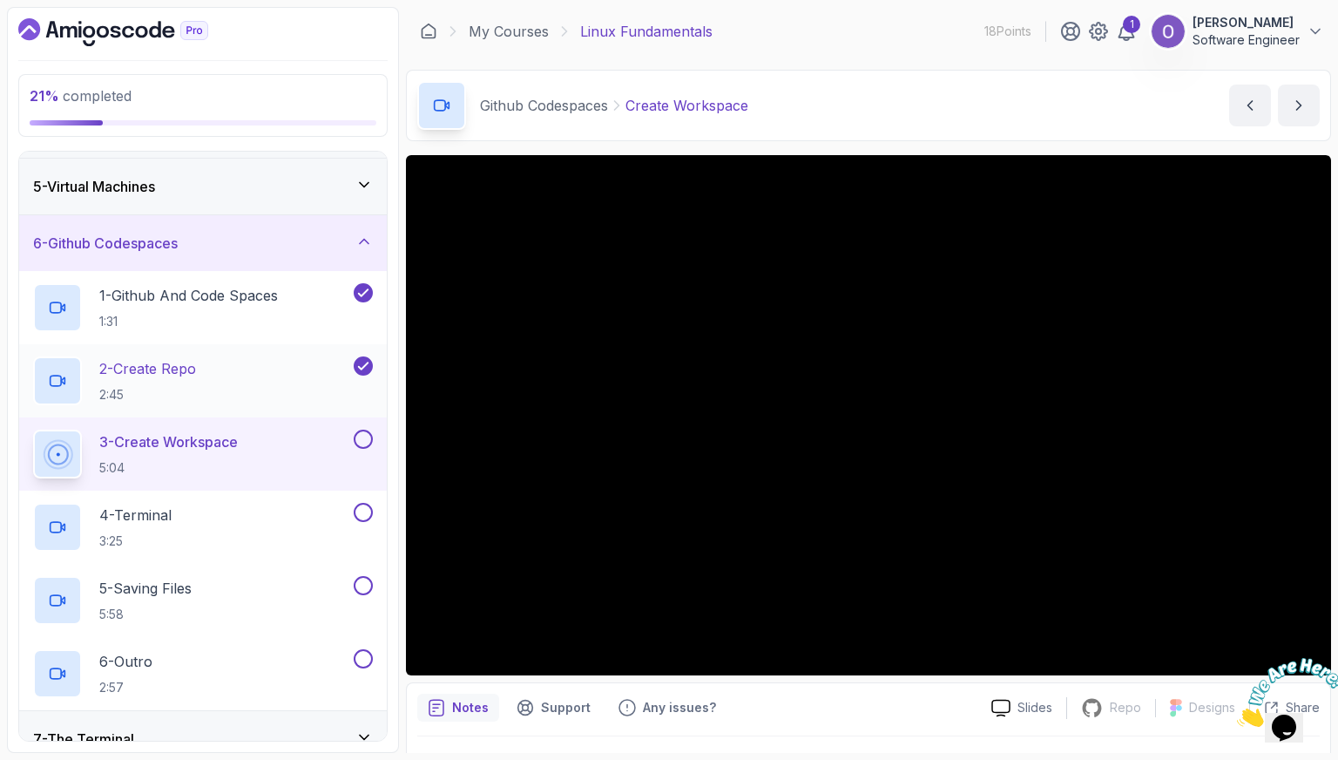
scroll to position [274, 0]
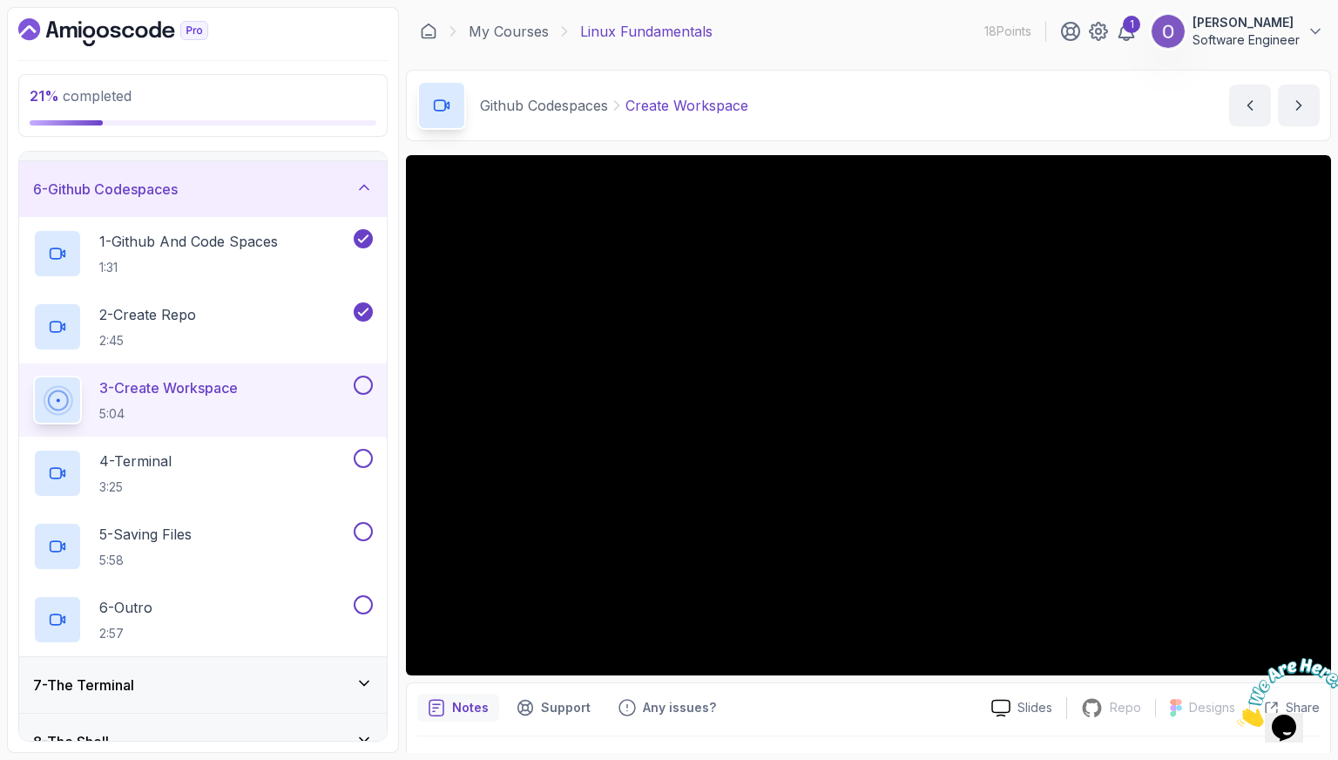
click at [359, 381] on button at bounding box center [363, 385] width 19 height 19
click at [366, 377] on button at bounding box center [363, 385] width 19 height 19
click at [366, 384] on icon at bounding box center [364, 384] width 16 height 17
click at [366, 384] on button at bounding box center [363, 385] width 19 height 19
click at [303, 464] on div "4 - Terminal 3:25" at bounding box center [191, 473] width 317 height 49
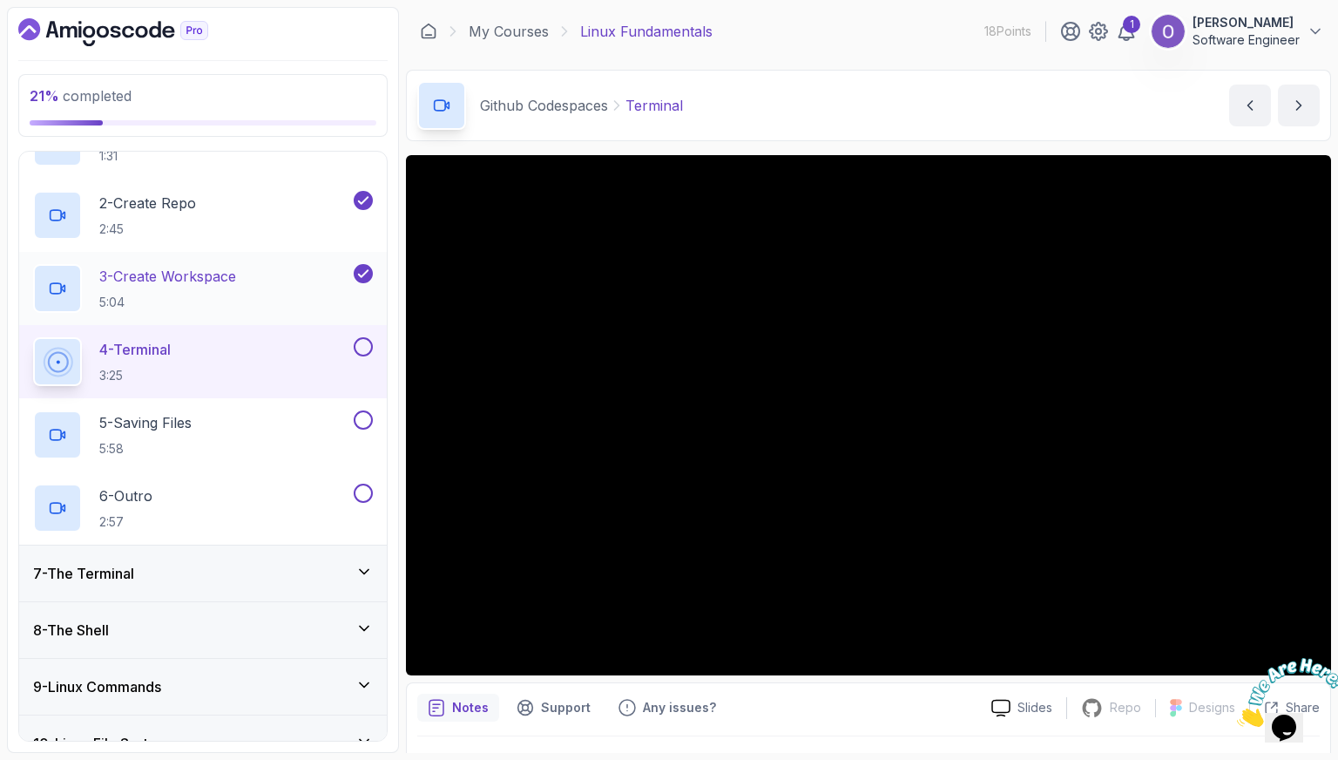
scroll to position [347, 0]
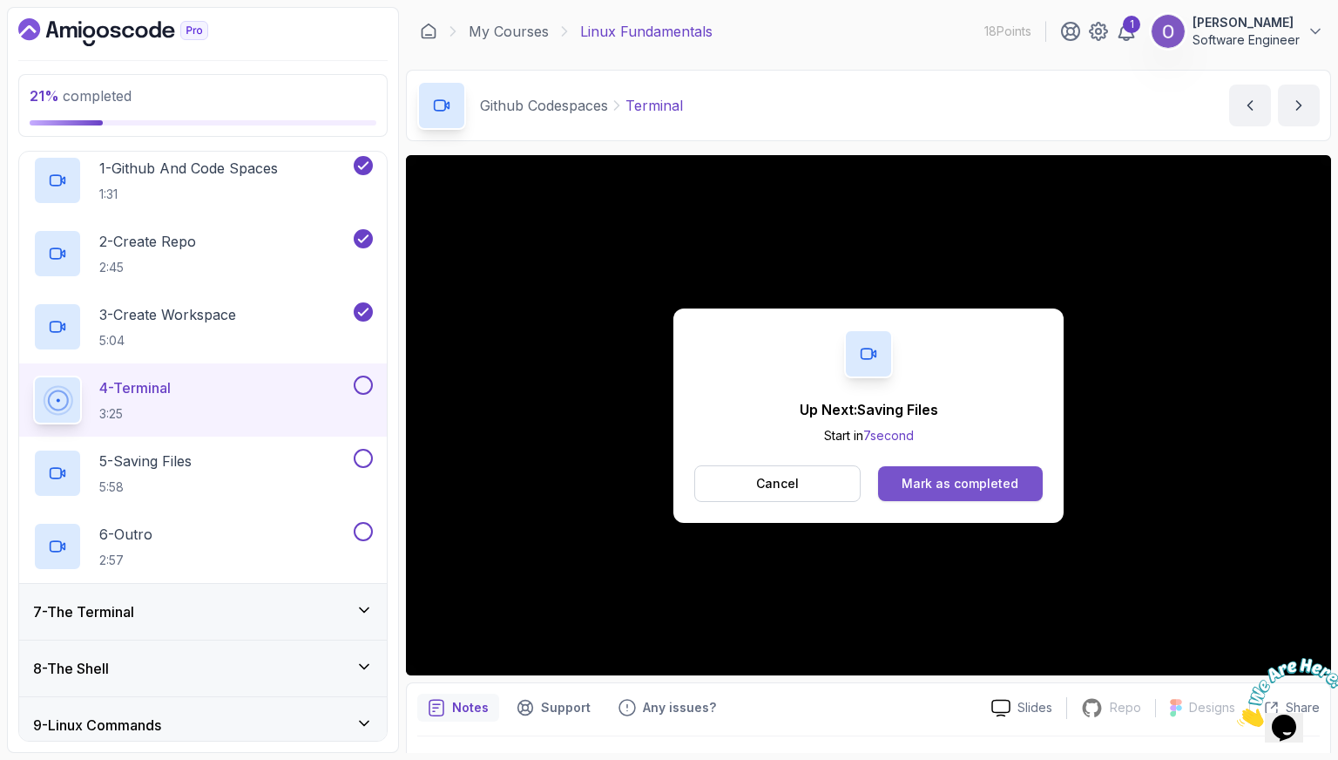
click at [1019, 478] on button "Mark as completed" at bounding box center [960, 483] width 165 height 35
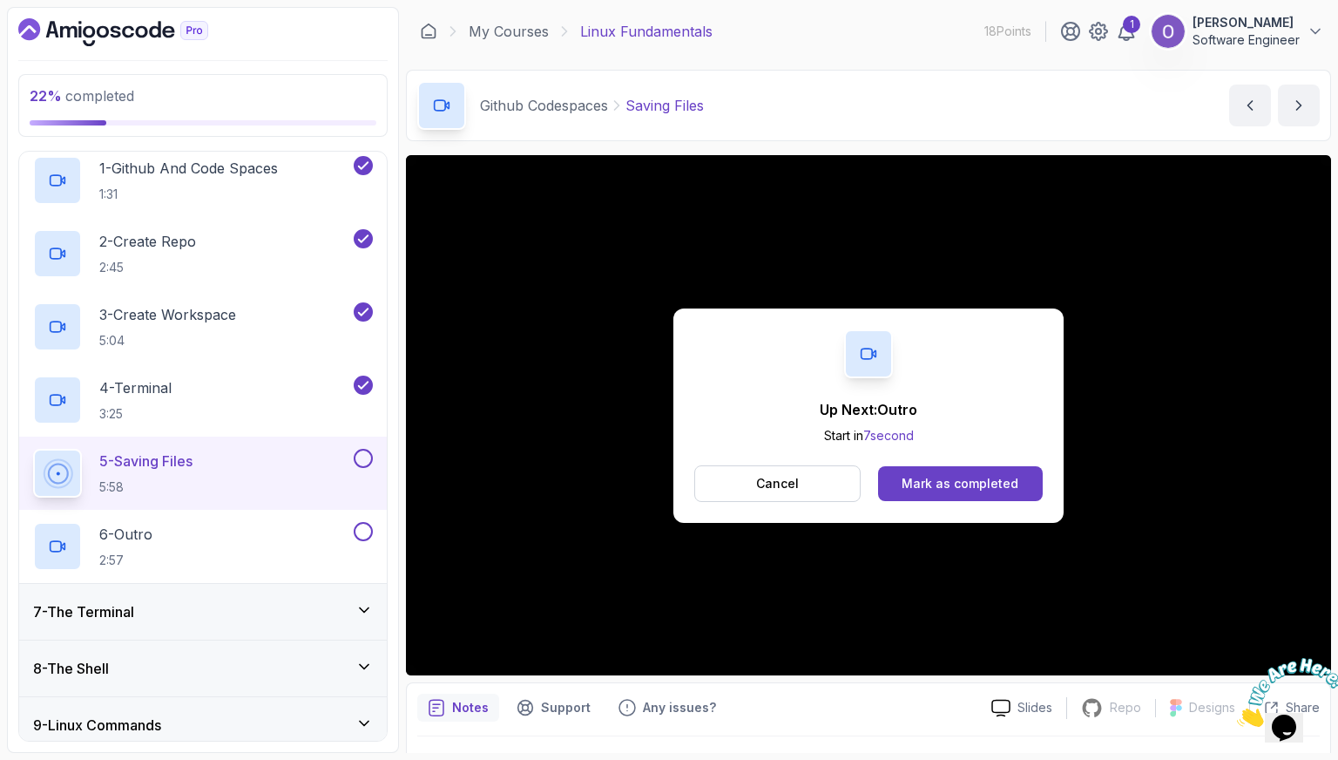
click at [972, 498] on button "Mark as completed" at bounding box center [960, 483] width 165 height 35
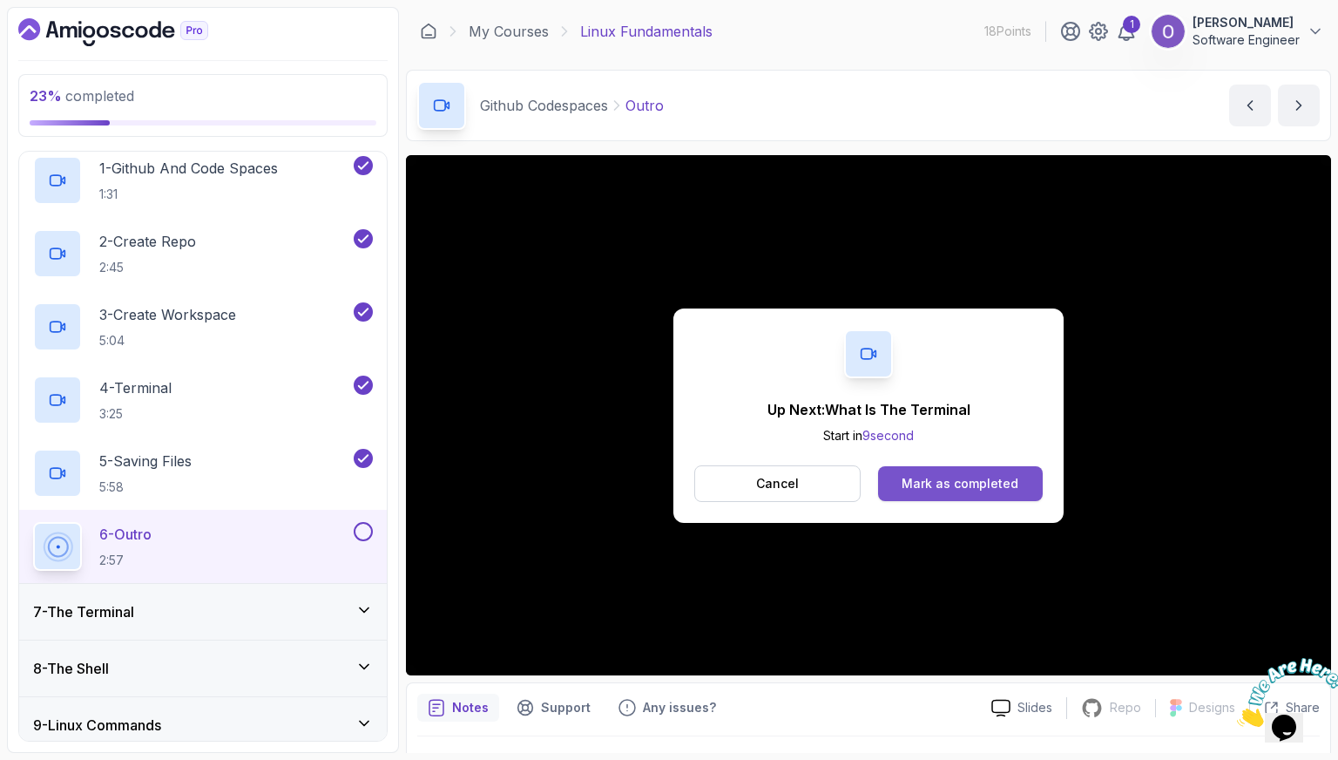
click at [975, 490] on div "Mark as completed" at bounding box center [960, 483] width 117 height 17
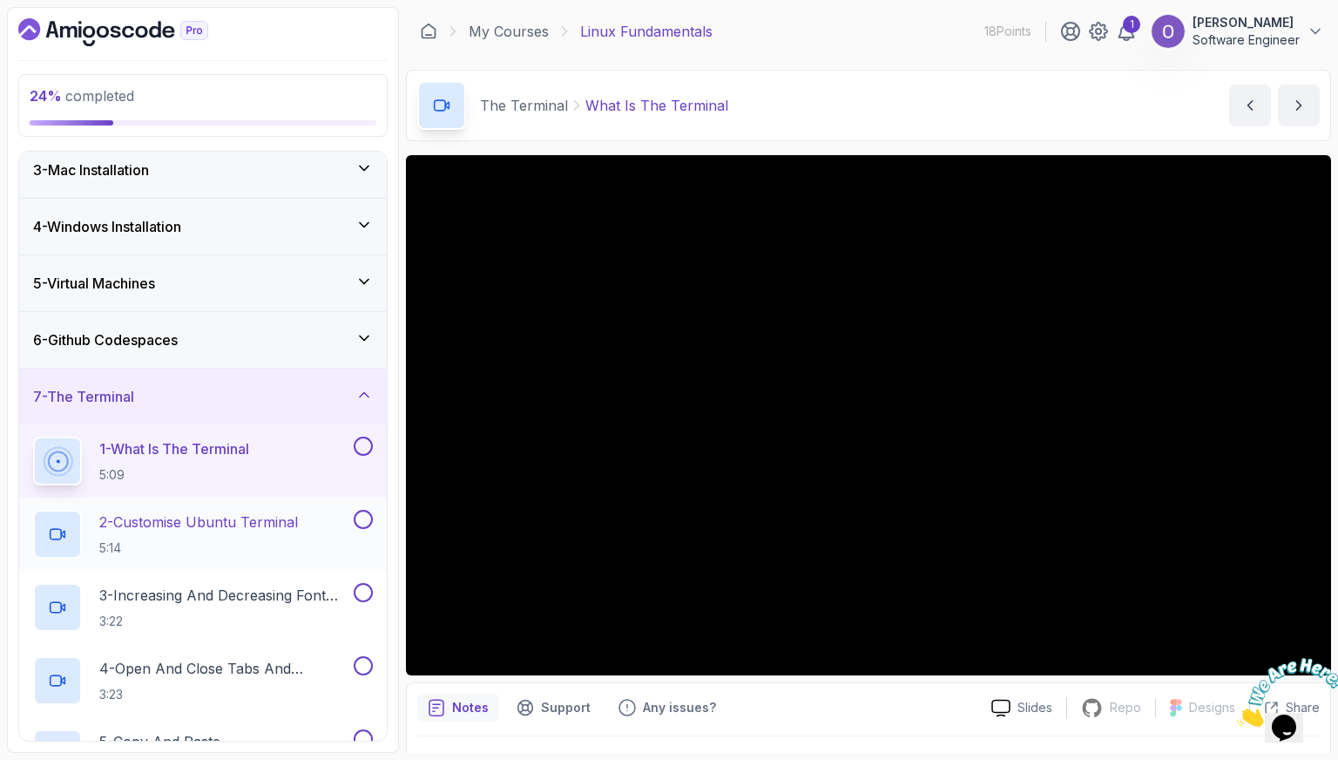
scroll to position [120, 0]
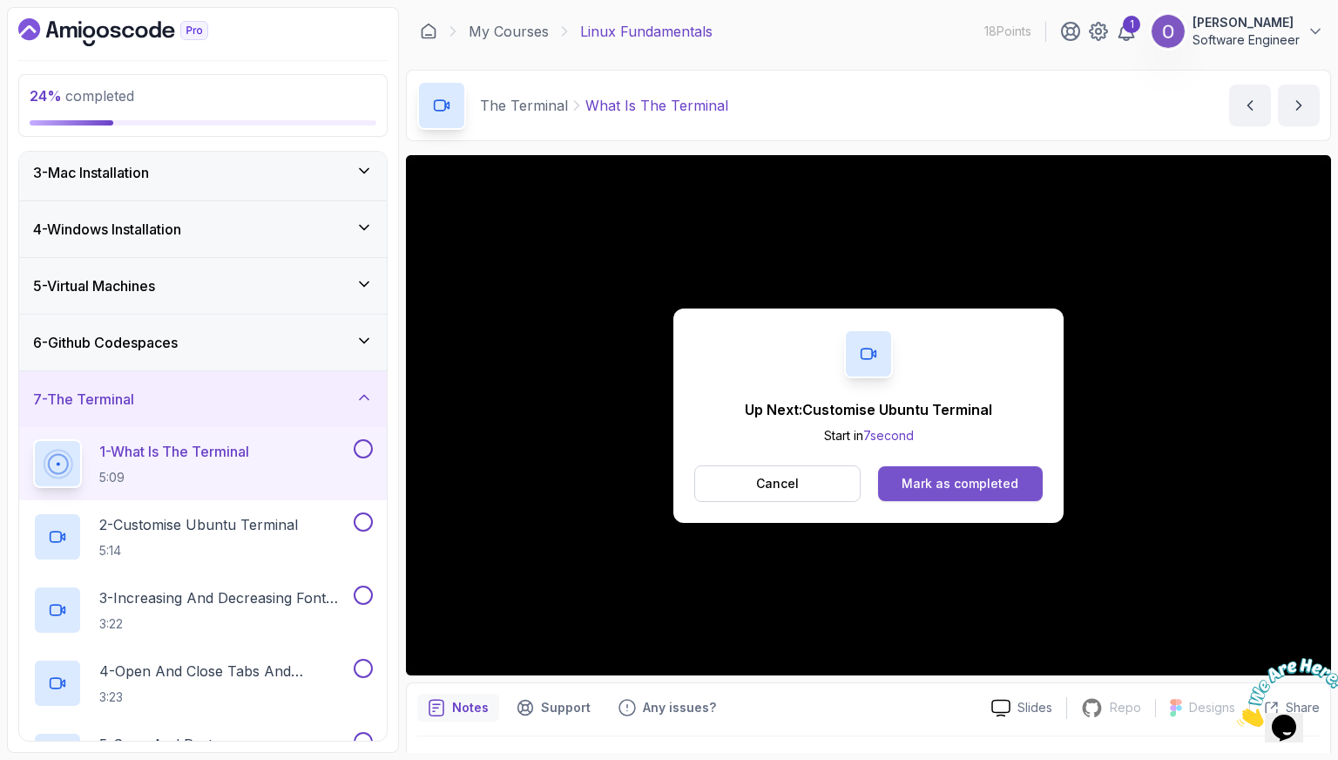
click at [924, 472] on button "Mark as completed" at bounding box center [960, 483] width 165 height 35
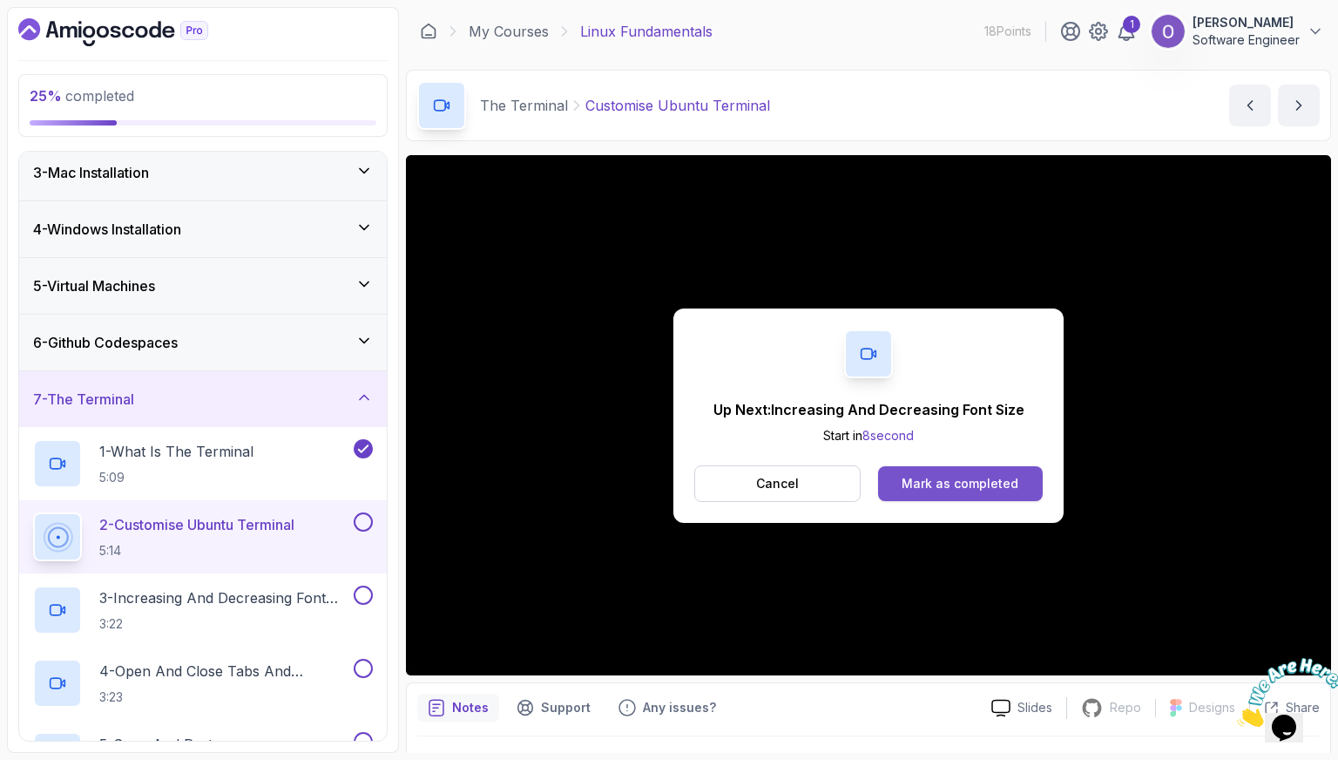
click at [965, 491] on div "Mark as completed" at bounding box center [960, 483] width 117 height 17
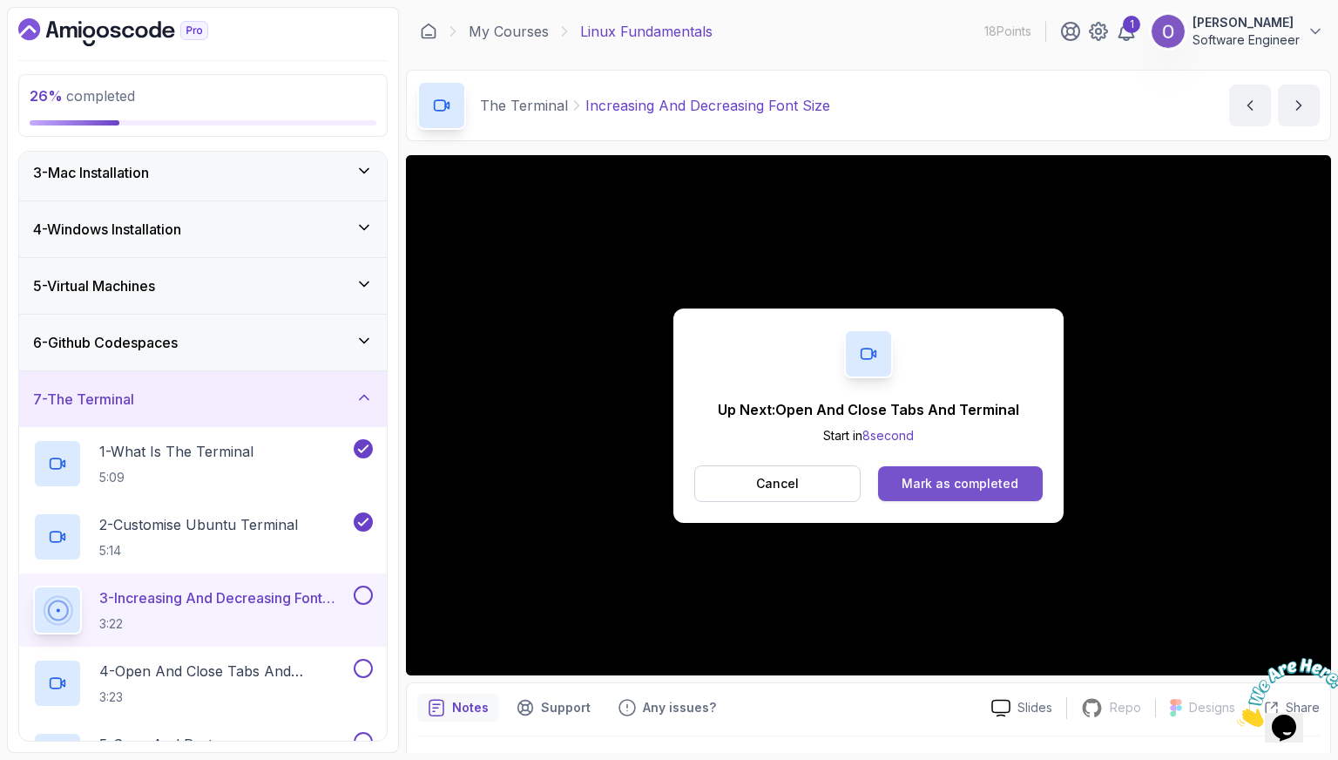
click at [938, 468] on button "Mark as completed" at bounding box center [960, 483] width 165 height 35
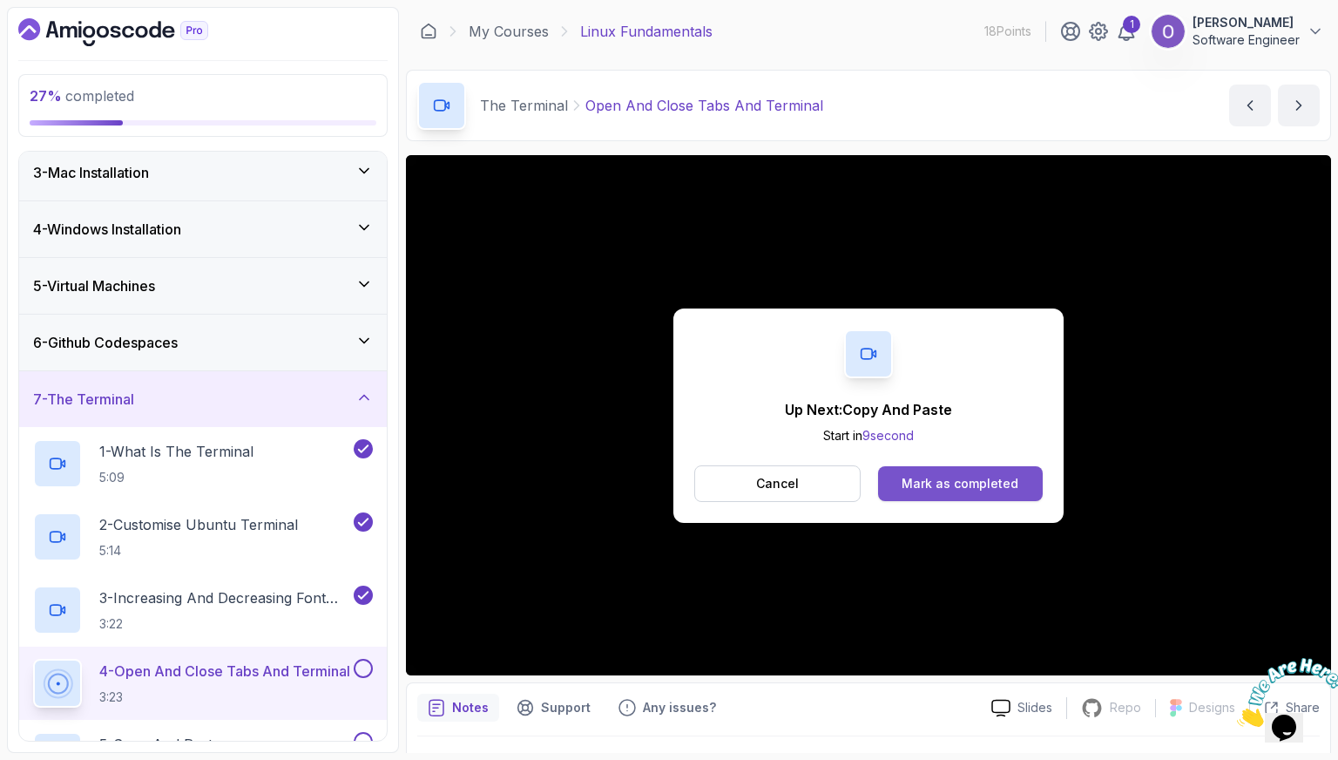
click at [938, 466] on button "Mark as completed" at bounding box center [960, 483] width 165 height 35
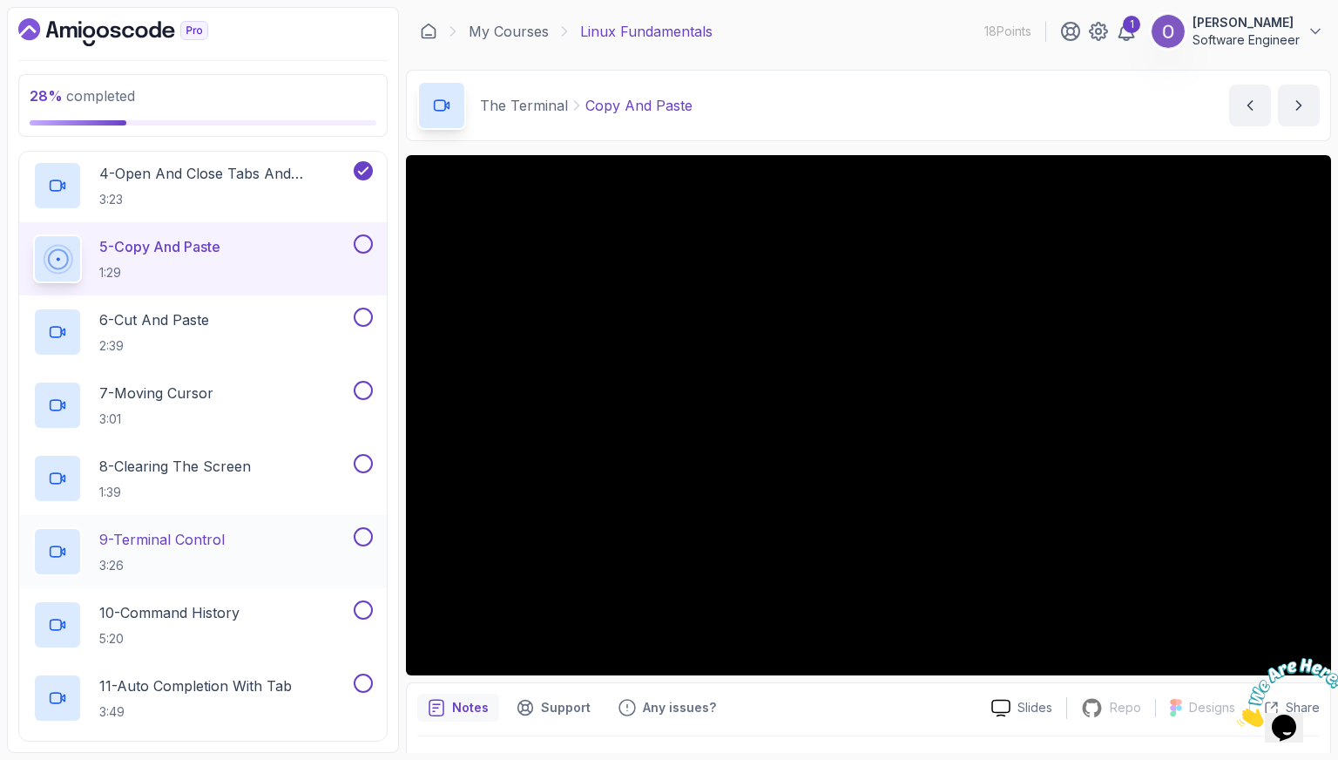
scroll to position [556, 0]
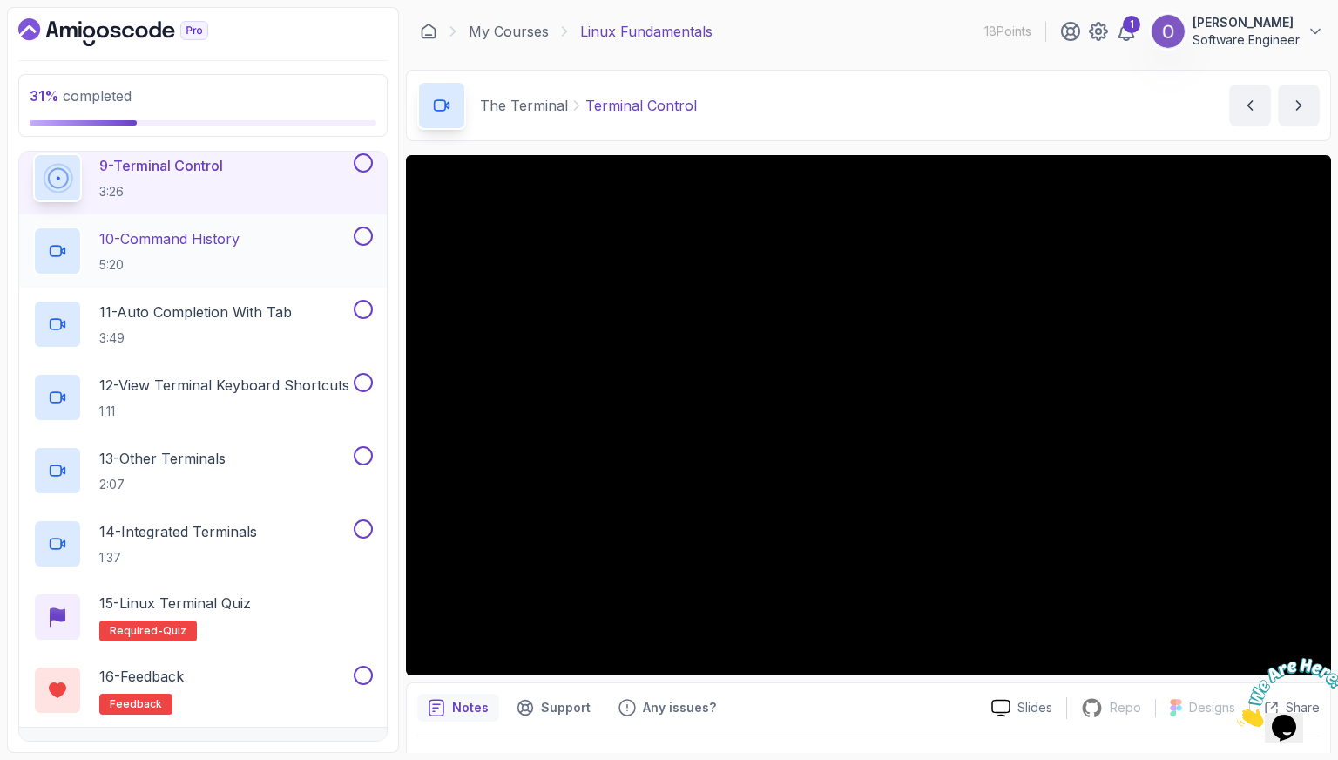
scroll to position [904, 0]
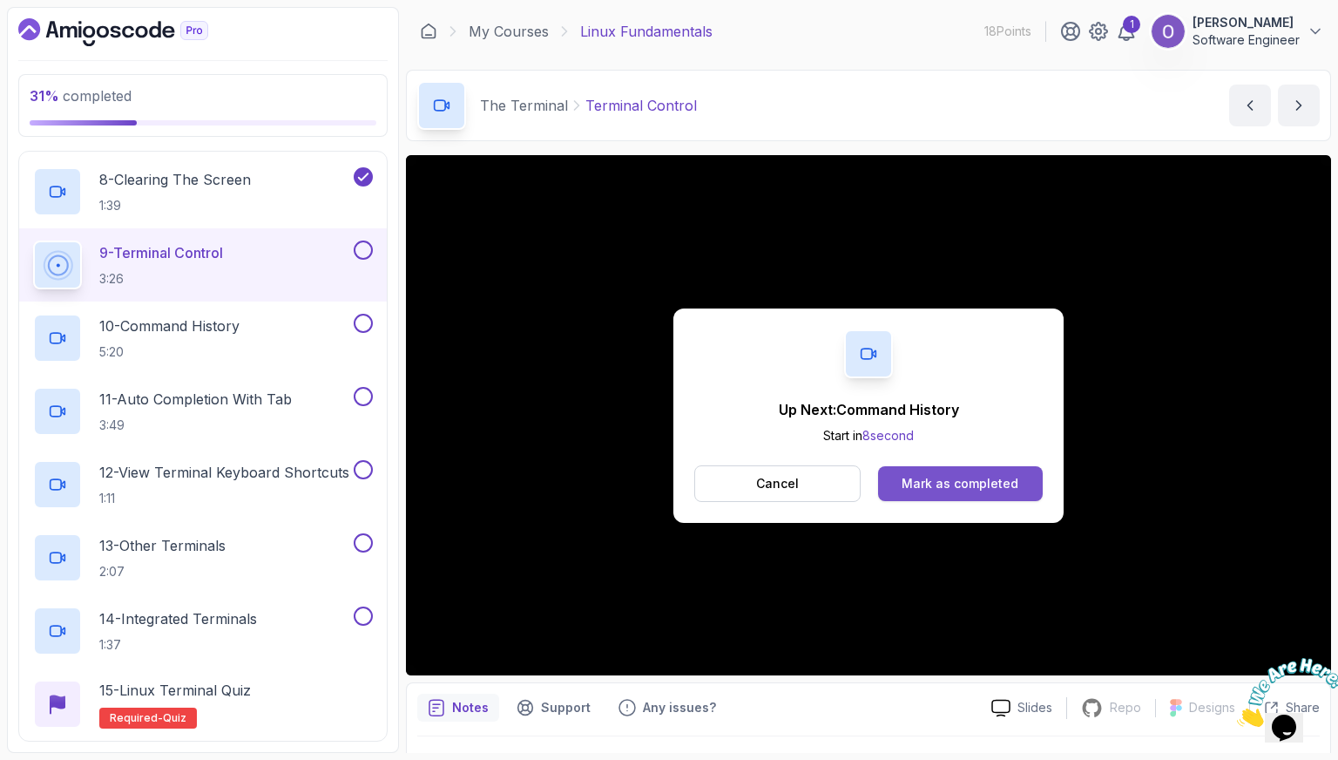
click at [1002, 478] on div "Mark as completed" at bounding box center [960, 483] width 117 height 17
